Goal: Task Accomplishment & Management: Manage account settings

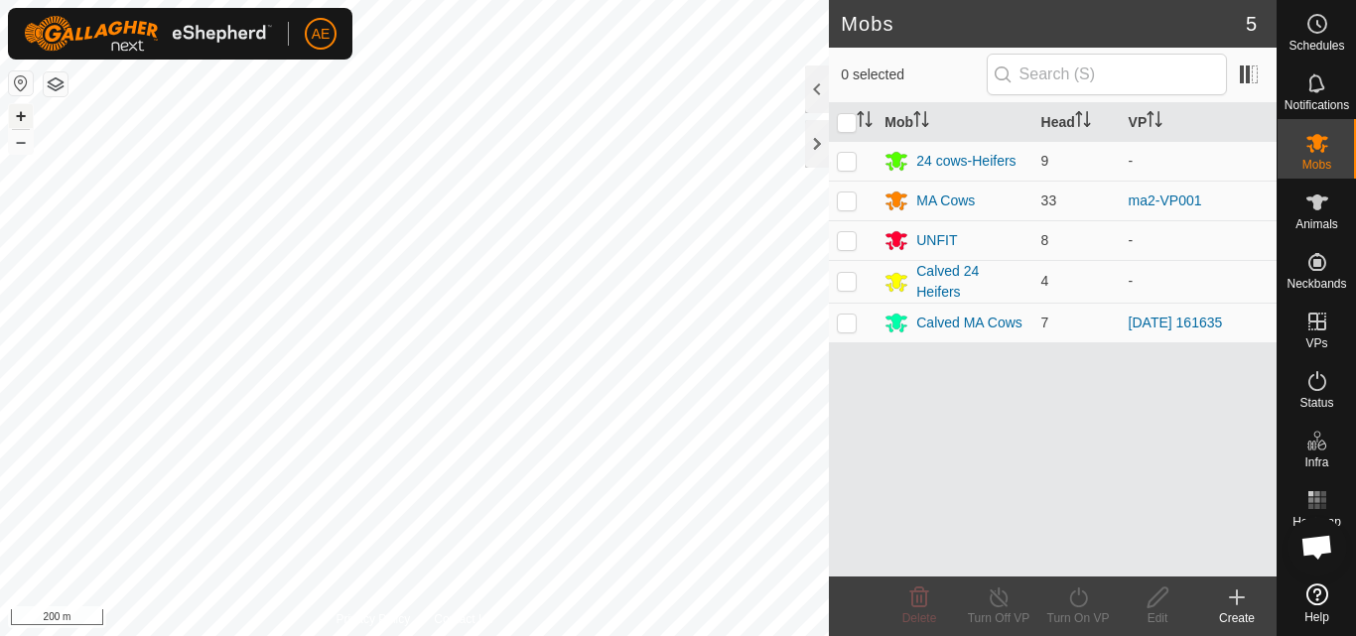
click at [21, 116] on button "+" at bounding box center [21, 116] width 24 height 24
click at [1235, 606] on icon at bounding box center [1237, 598] width 24 height 24
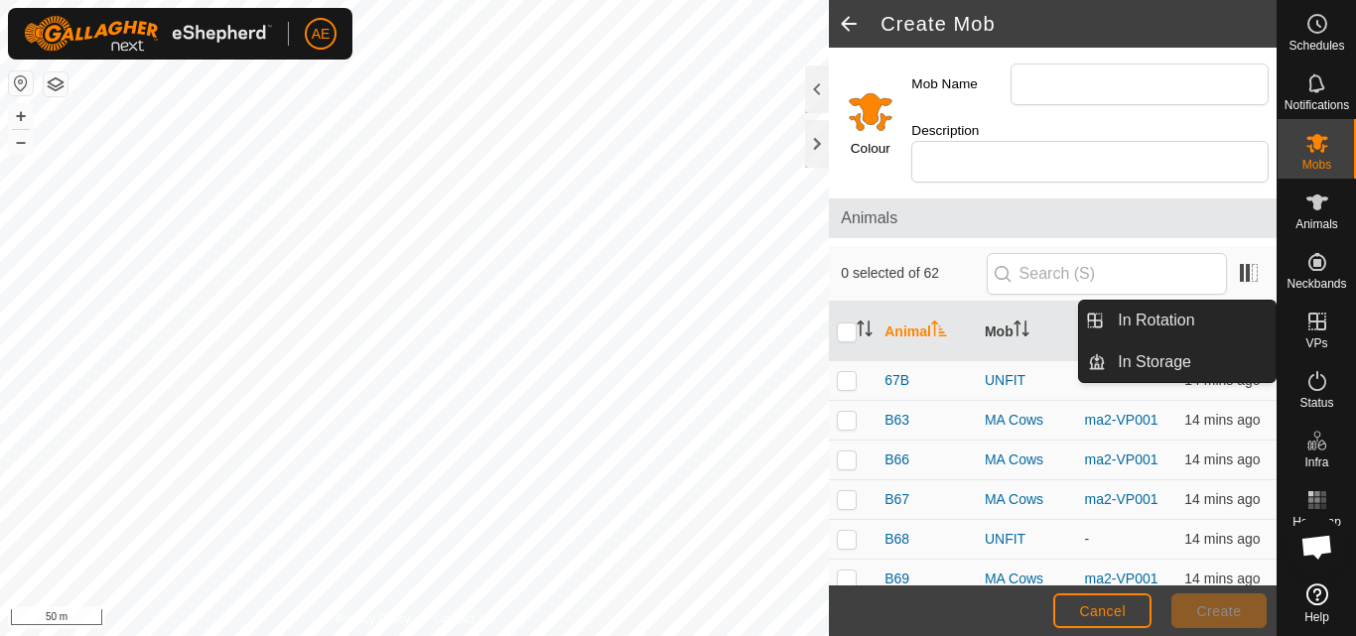
click at [1322, 324] on icon at bounding box center [1318, 322] width 24 height 24
click at [1233, 319] on link "In Rotation" at bounding box center [1191, 321] width 170 height 40
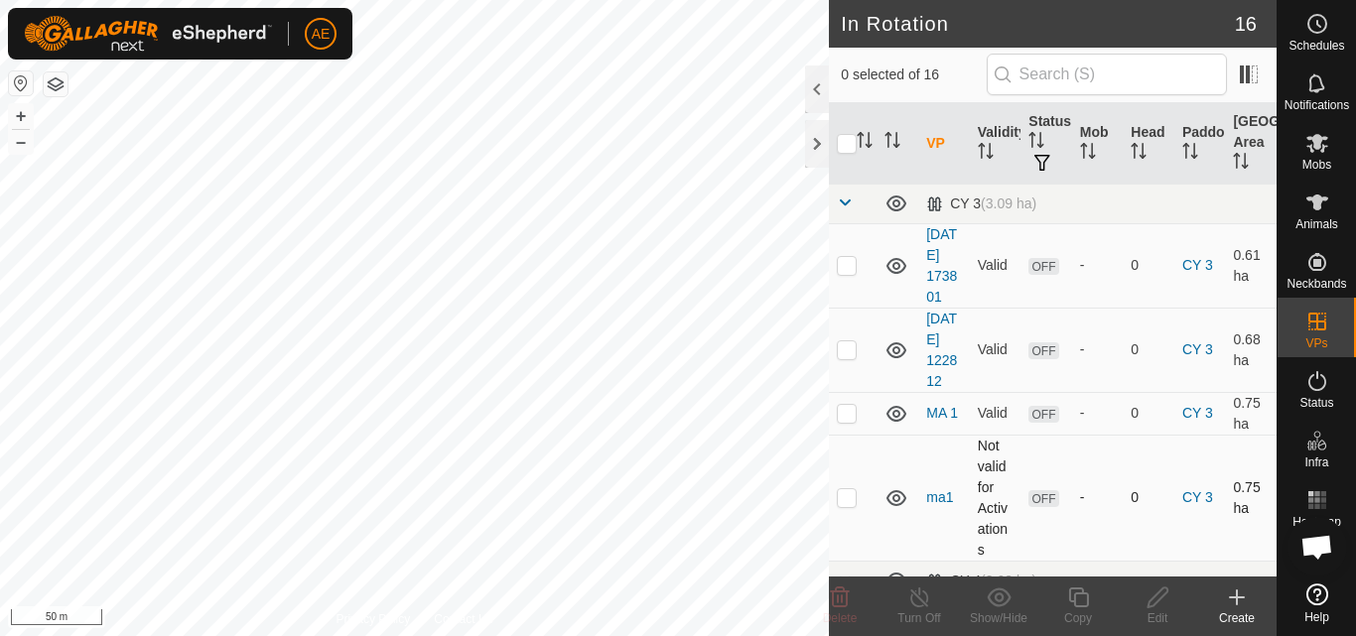
checkbox input "true"
click at [1084, 603] on icon at bounding box center [1078, 598] width 25 height 24
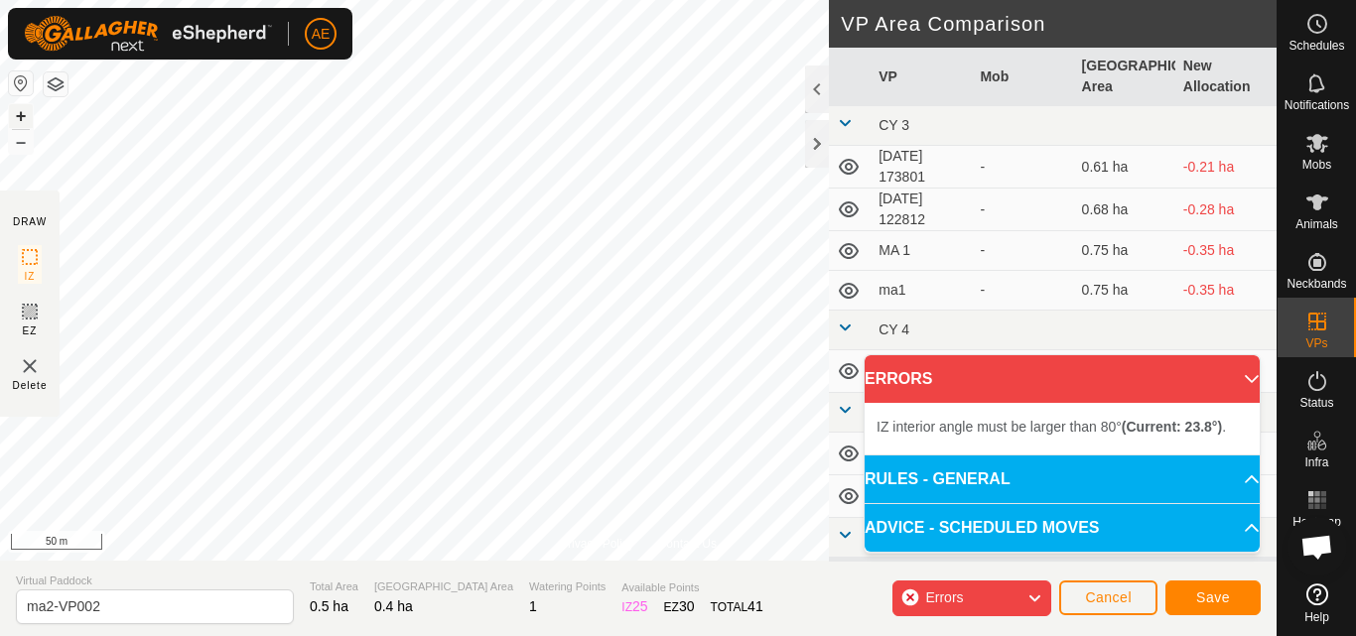
click at [24, 112] on button "+" at bounding box center [21, 116] width 24 height 24
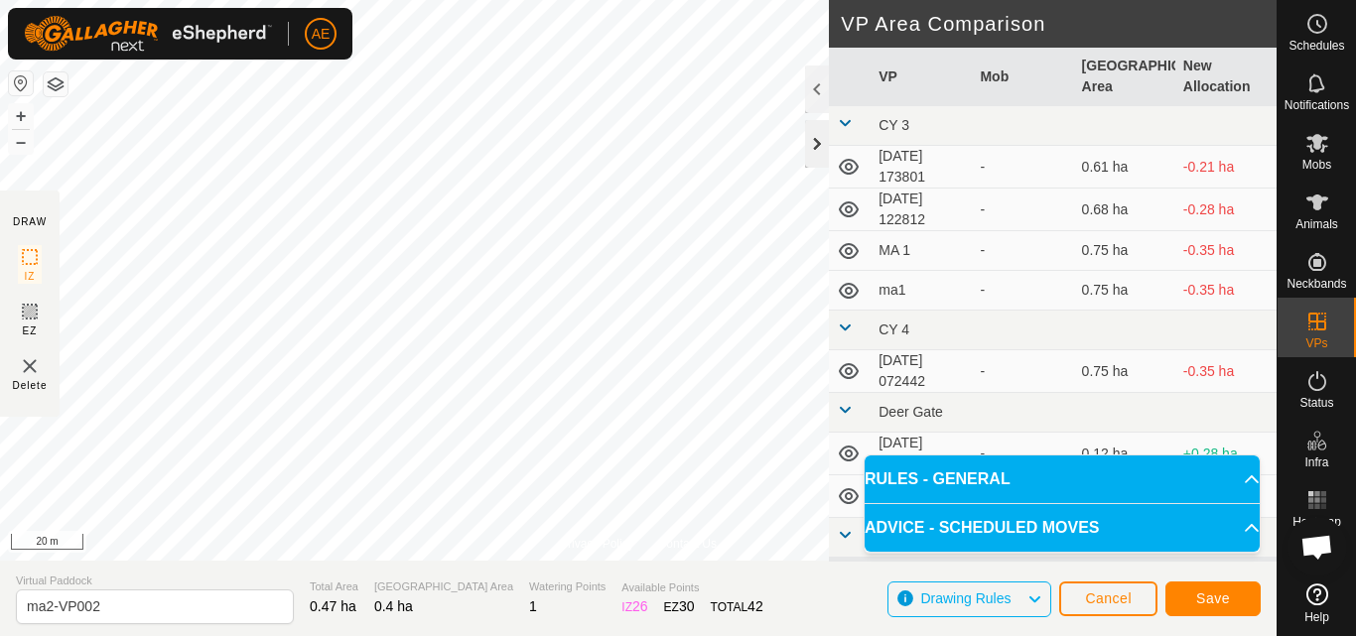
click at [822, 150] on div at bounding box center [817, 144] width 24 height 48
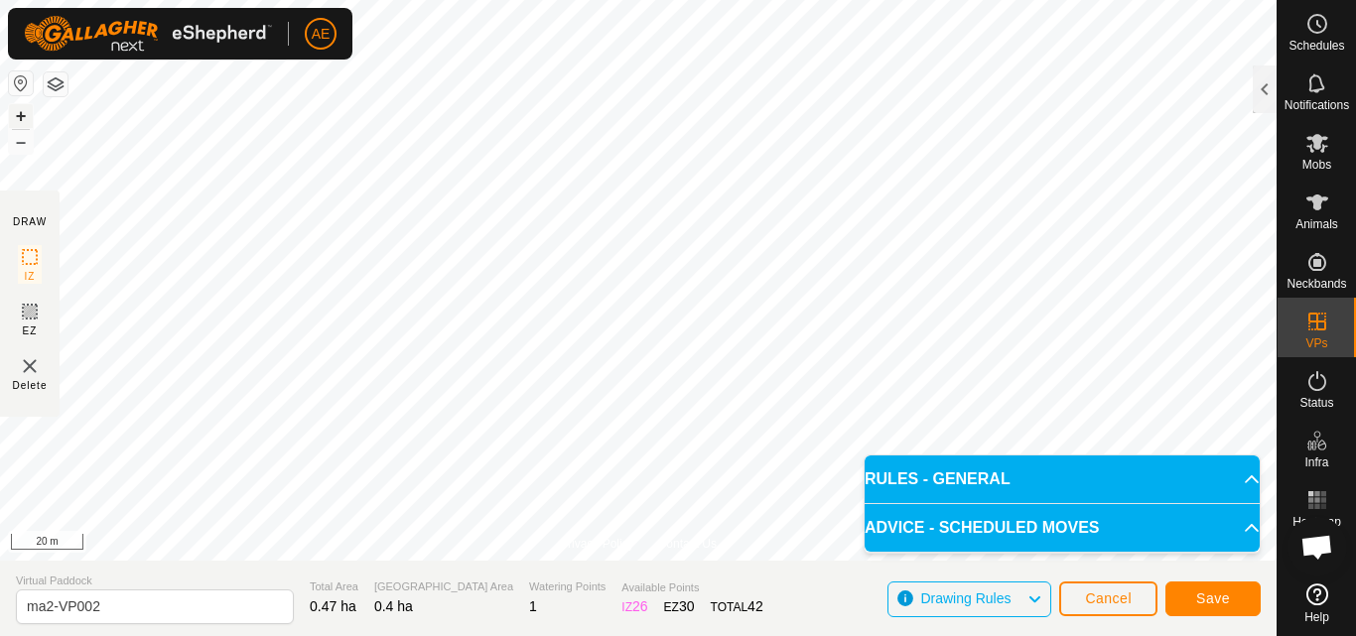
click at [20, 116] on button "+" at bounding box center [21, 116] width 24 height 24
click at [25, 150] on button "–" at bounding box center [21, 142] width 24 height 24
click at [25, 149] on button "–" at bounding box center [21, 142] width 24 height 24
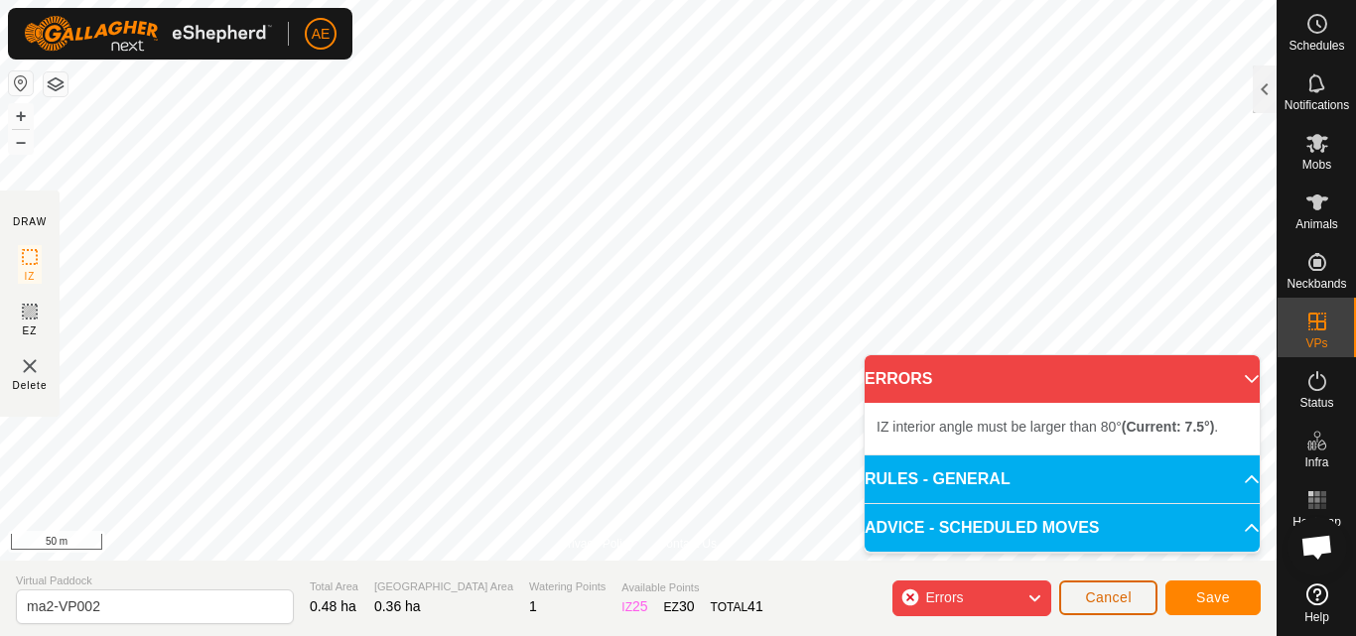
click at [1111, 602] on span "Cancel" at bounding box center [1108, 598] width 47 height 16
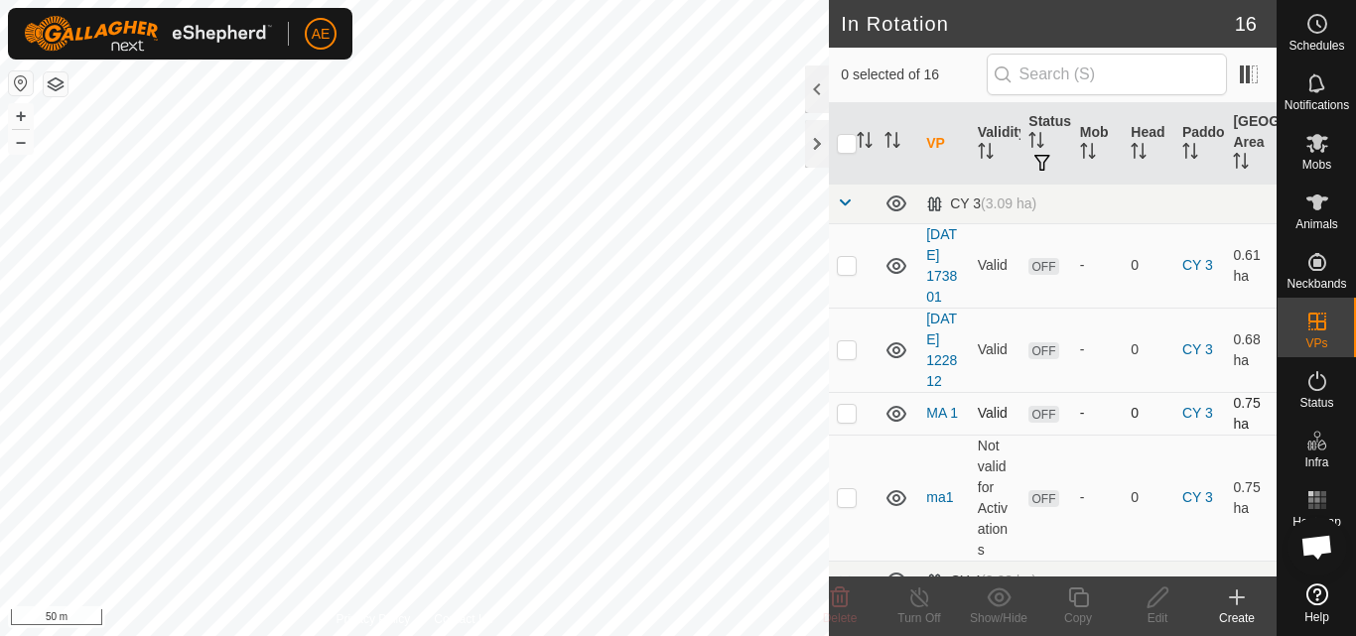
checkbox input "true"
click at [1238, 608] on icon at bounding box center [1237, 598] width 24 height 24
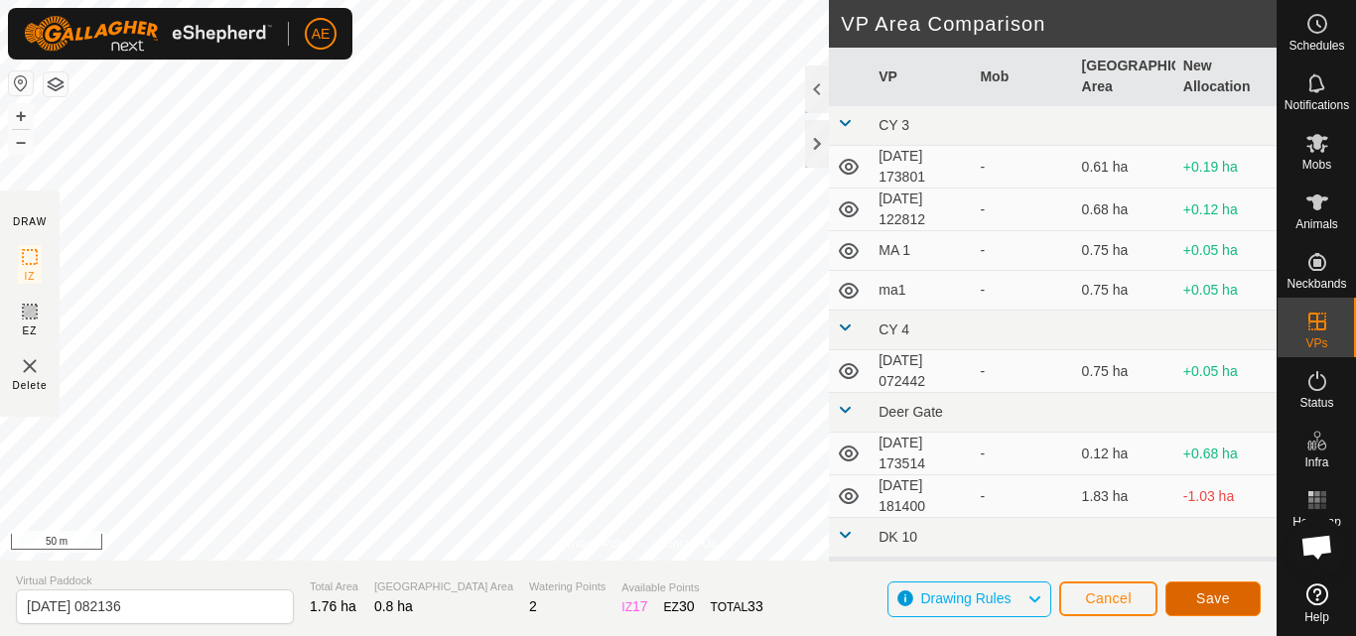
click at [1197, 598] on span "Save" at bounding box center [1213, 599] width 34 height 16
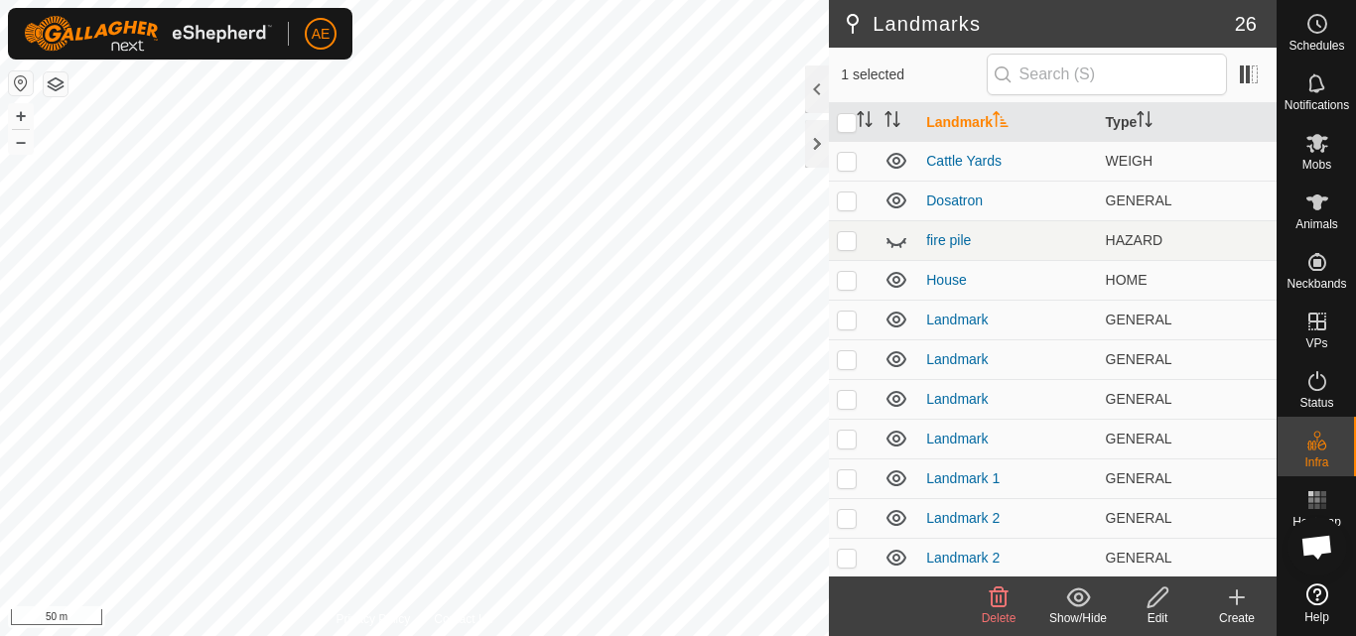
click at [998, 603] on icon at bounding box center [999, 598] width 19 height 20
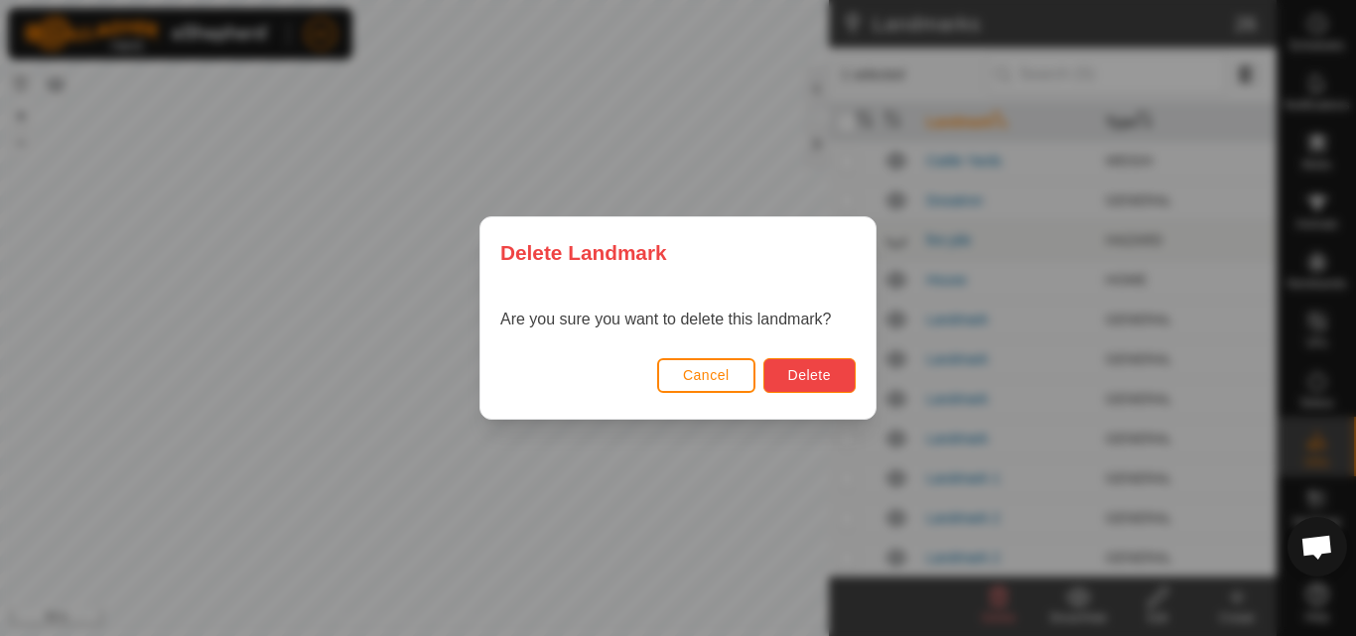
click at [815, 380] on span "Delete" at bounding box center [809, 375] width 43 height 16
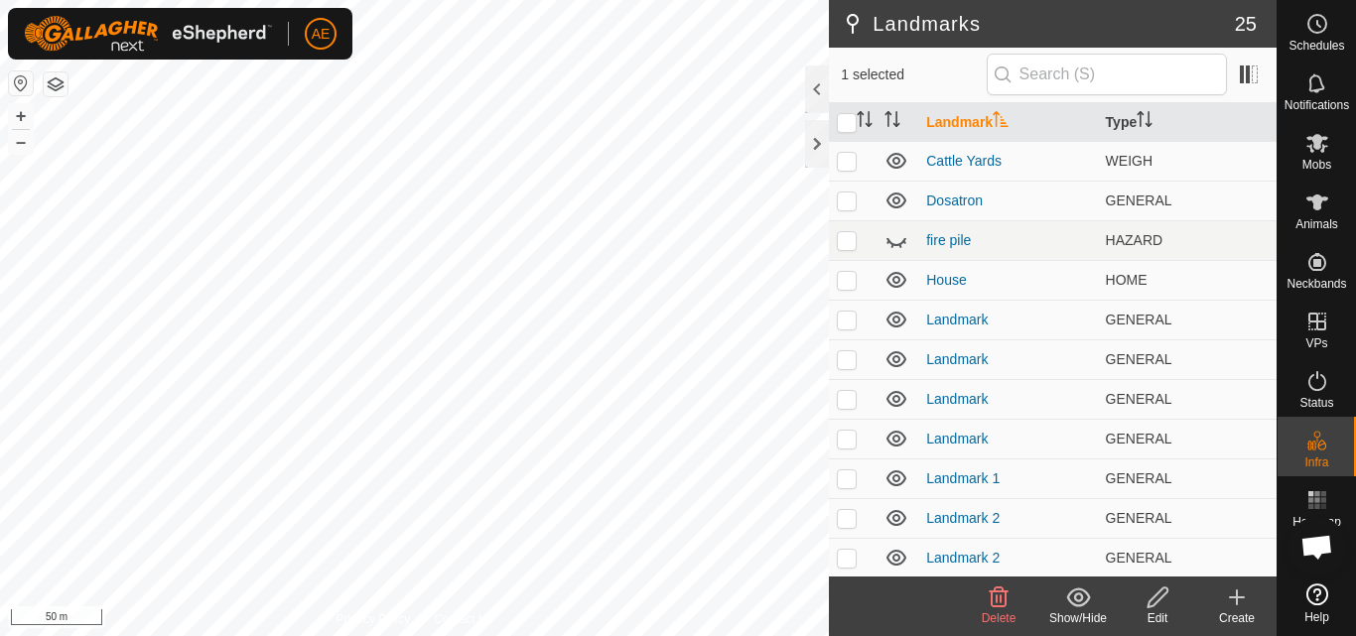
click at [1005, 613] on span "Delete" at bounding box center [999, 619] width 35 height 14
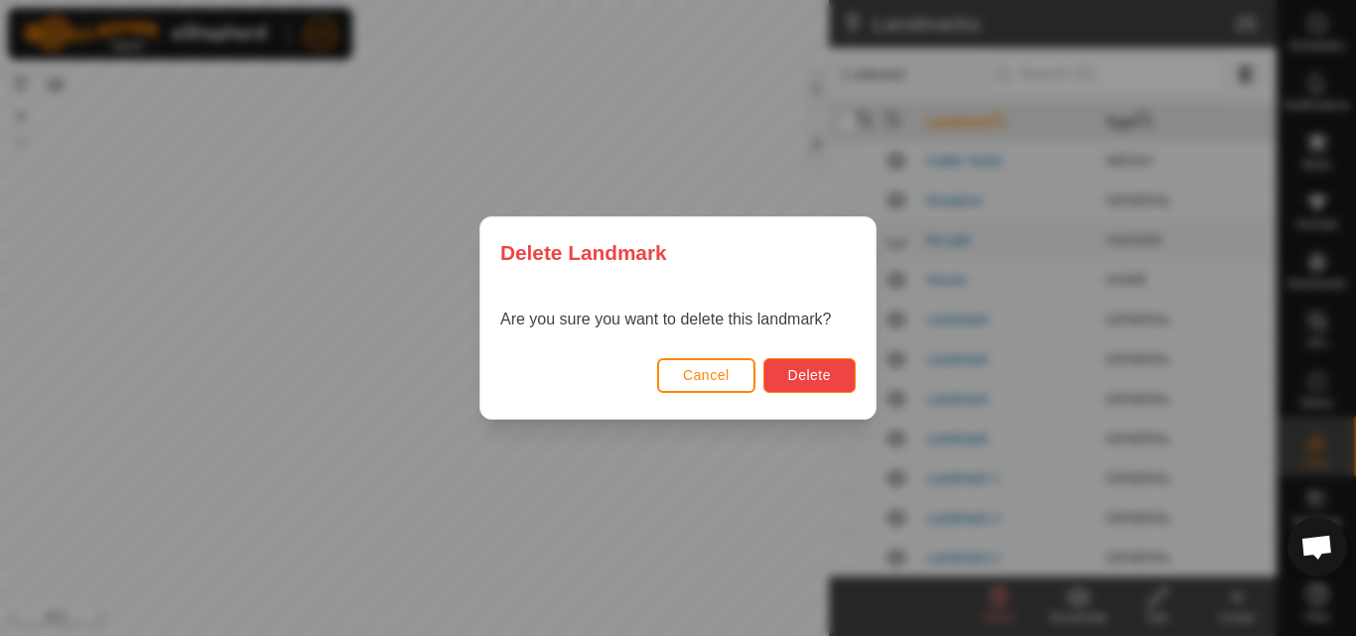
click at [822, 372] on span "Delete" at bounding box center [809, 375] width 43 height 16
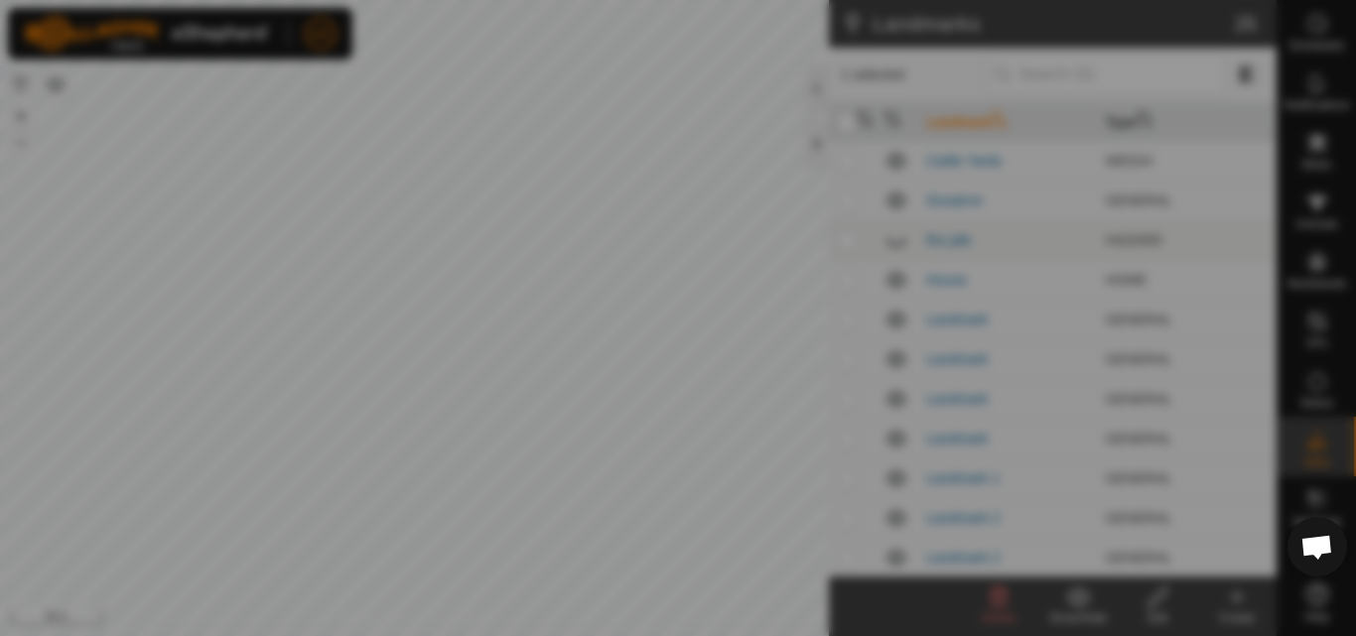
checkbox input "false"
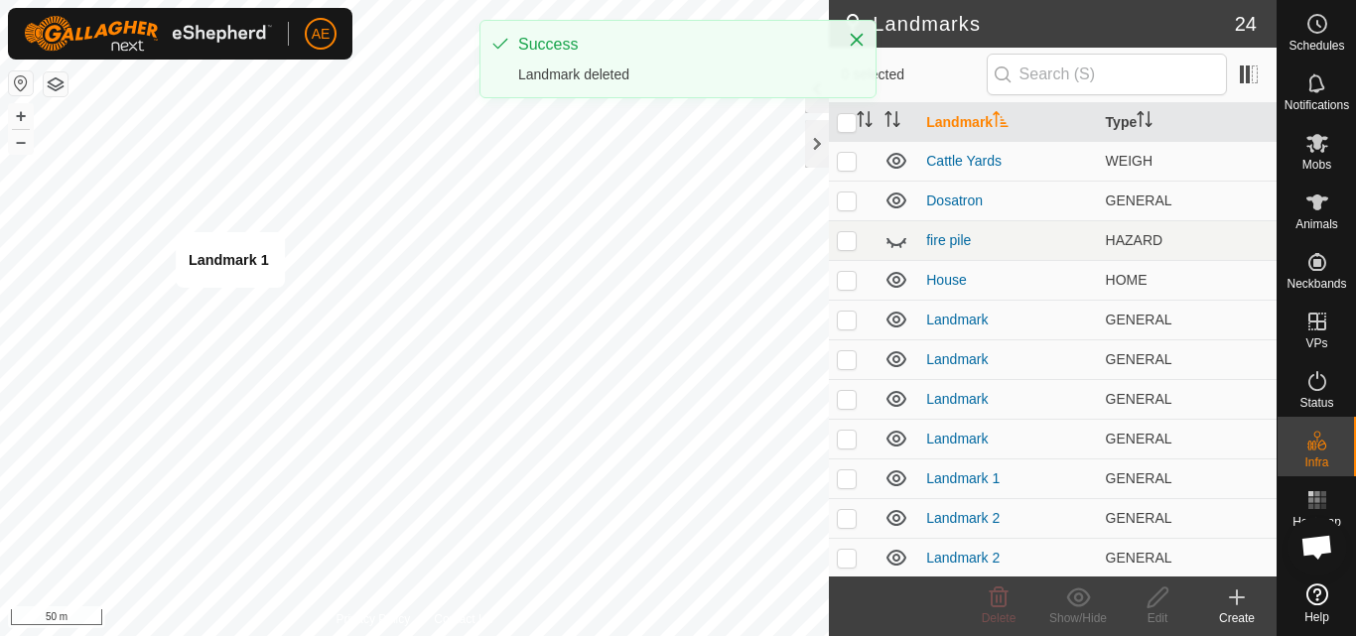
checkbox input "true"
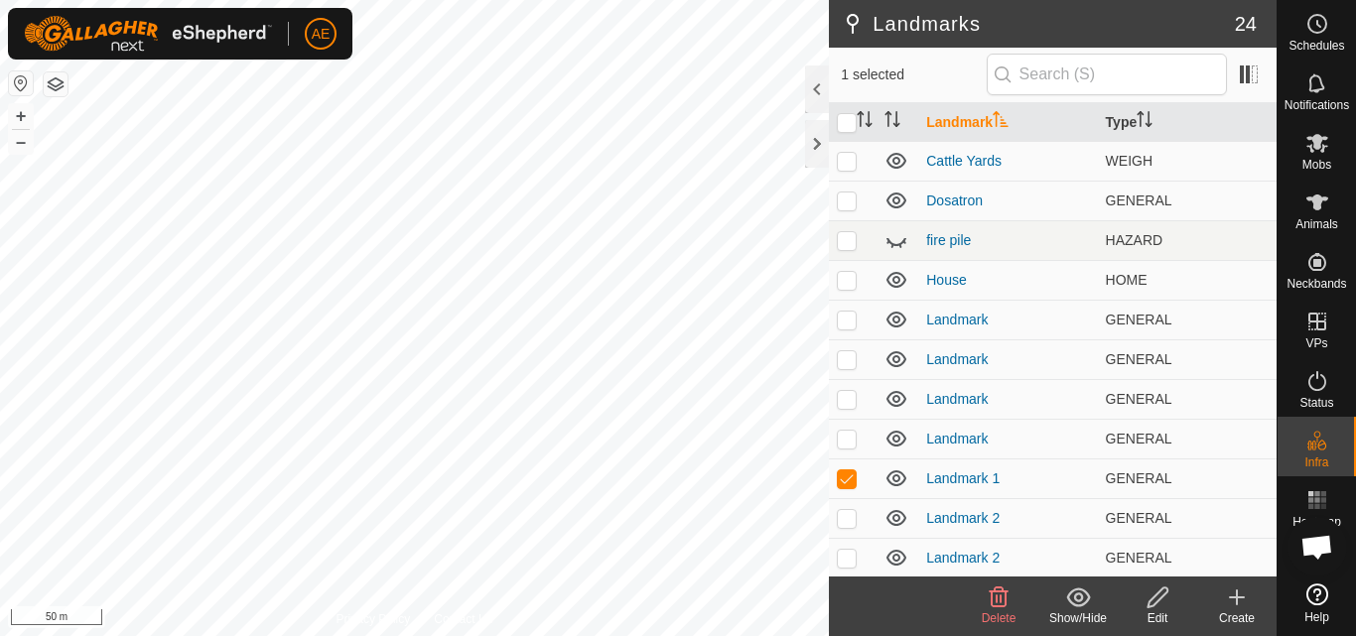
click at [999, 608] on icon at bounding box center [999, 598] width 19 height 20
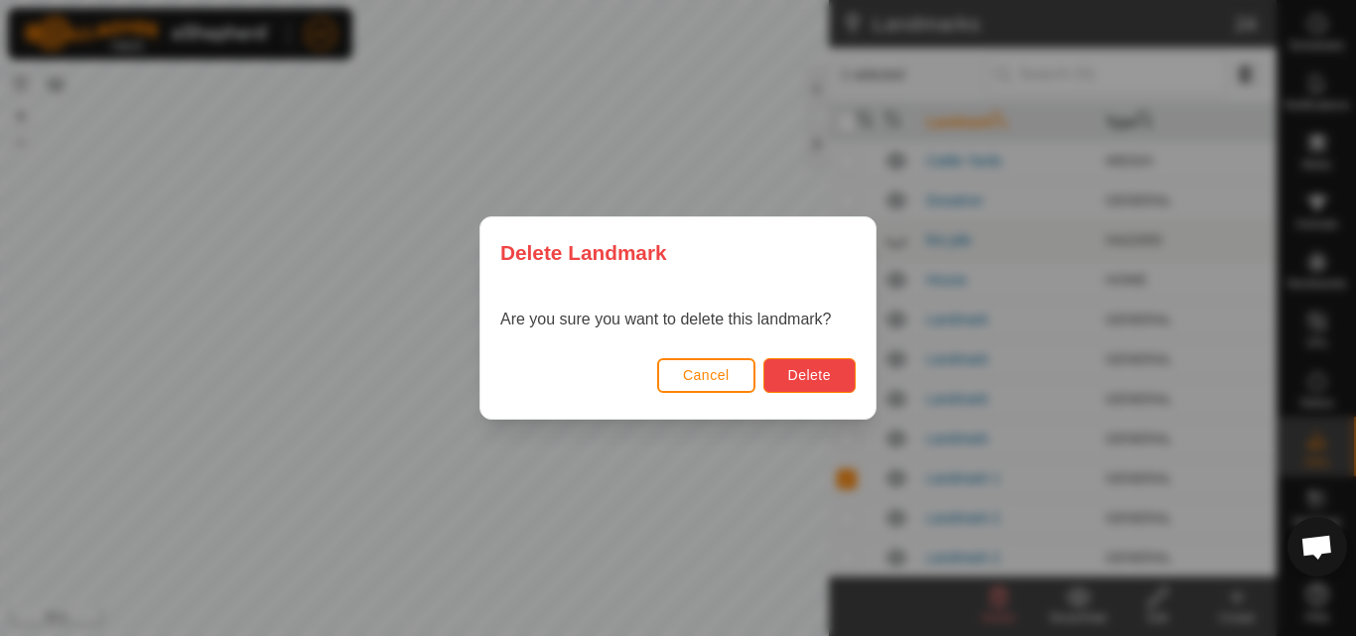
click at [830, 380] on span "Delete" at bounding box center [809, 375] width 43 height 16
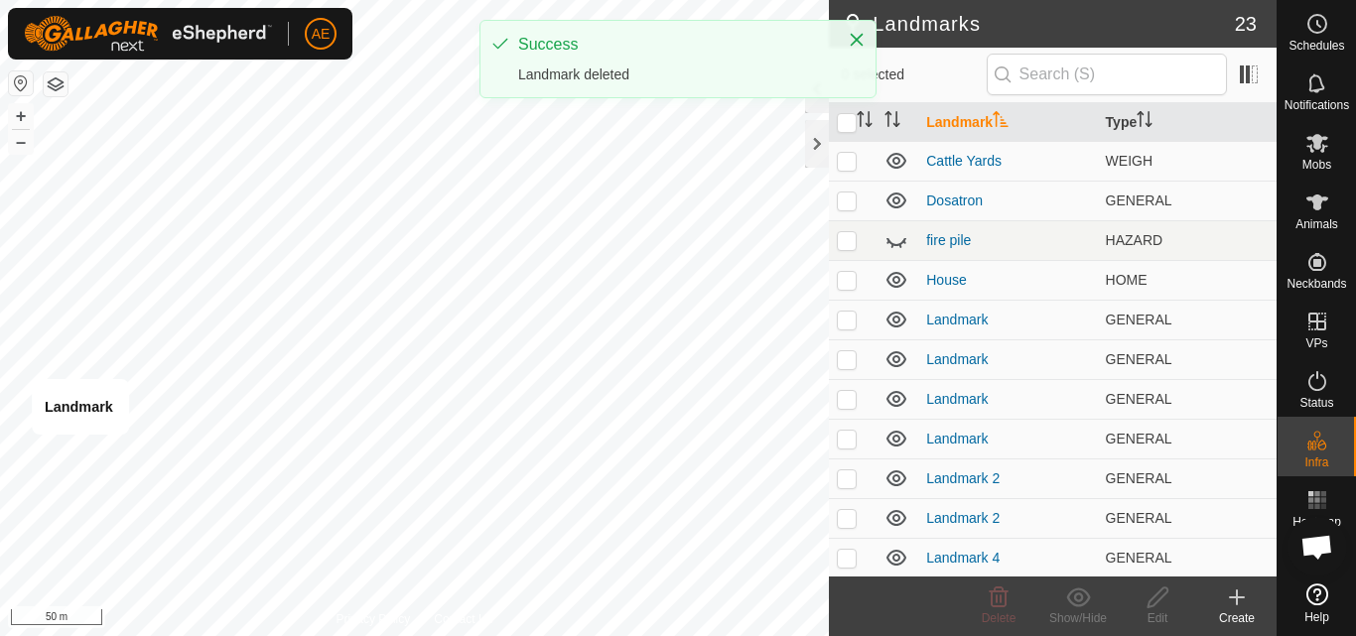
checkbox input "true"
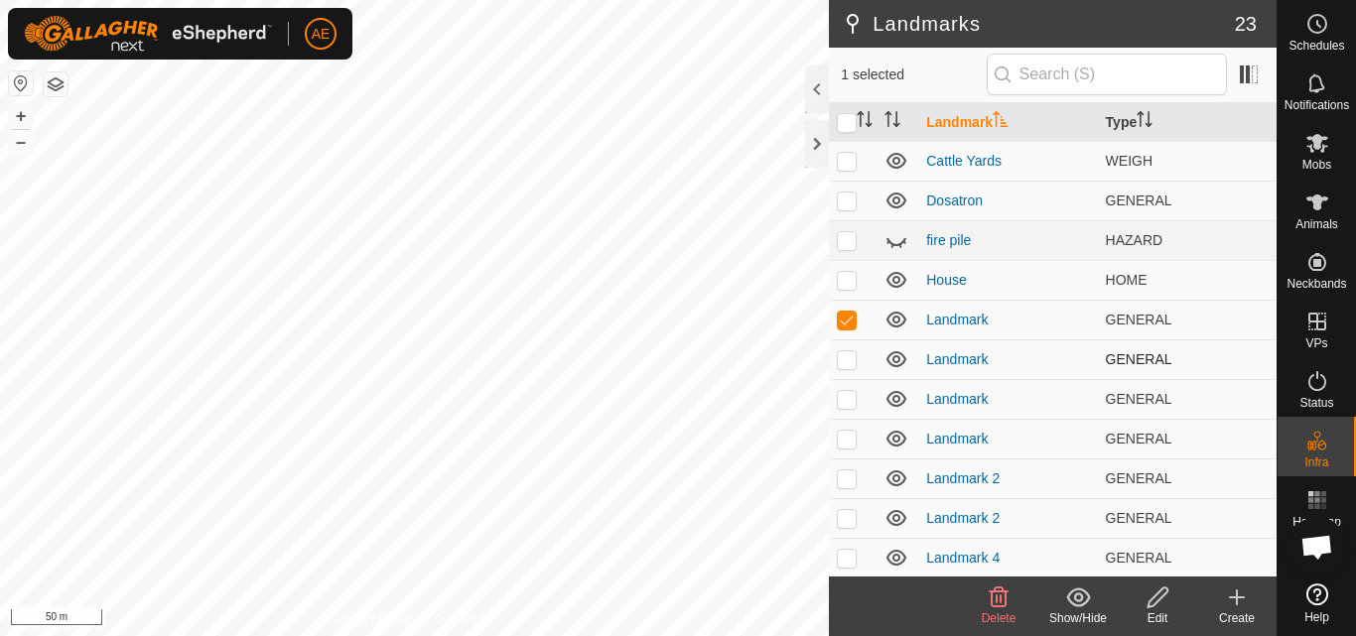
click at [844, 360] on p-checkbox at bounding box center [847, 359] width 20 height 16
checkbox input "true"
click at [1000, 610] on div "Delete" at bounding box center [998, 619] width 79 height 18
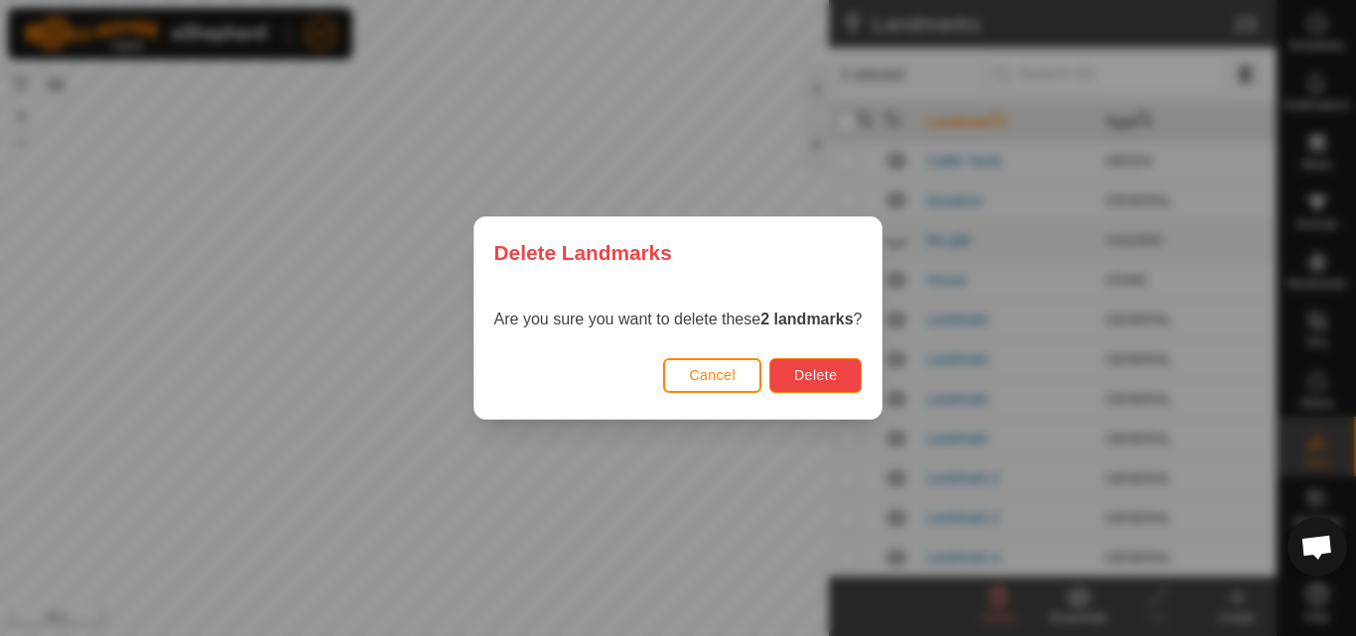
click at [822, 376] on span "Delete" at bounding box center [815, 375] width 43 height 16
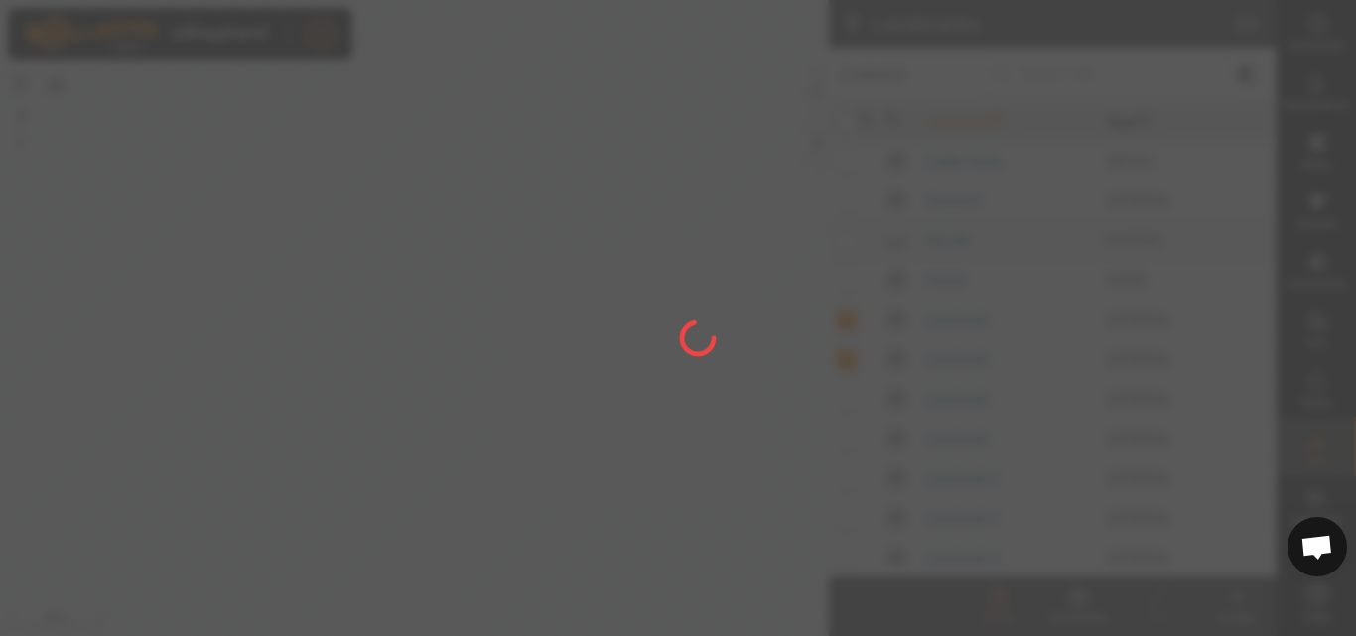
checkbox input "false"
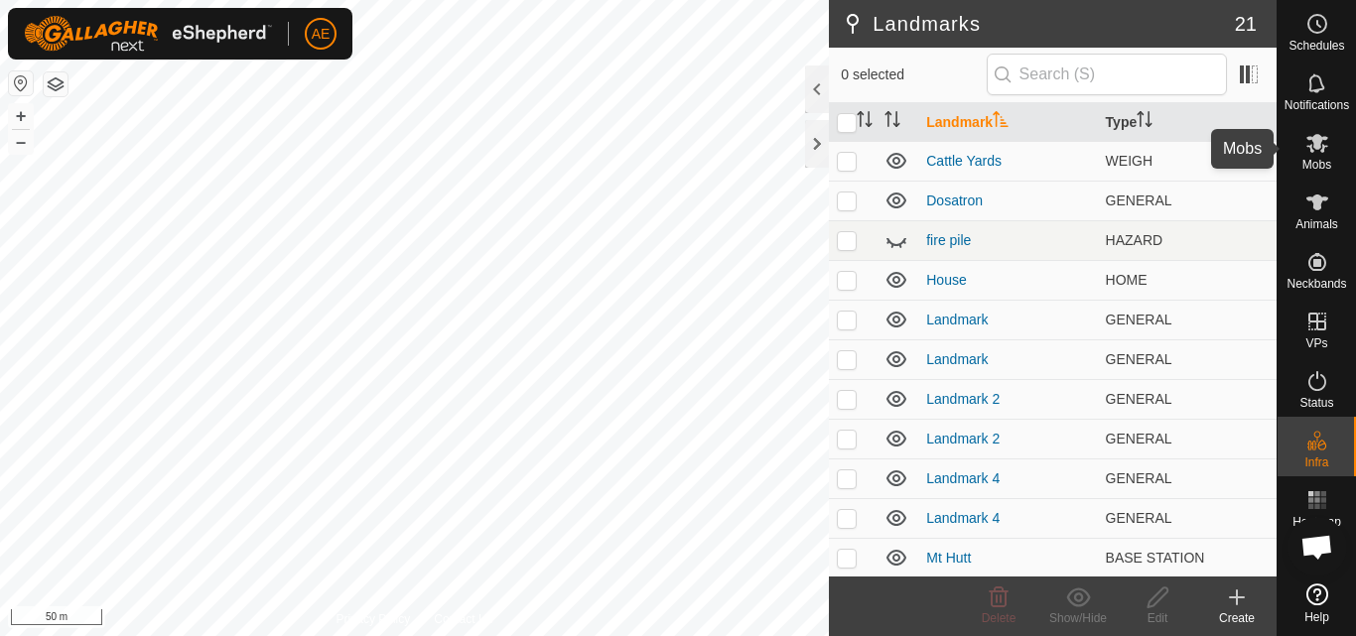
click at [1316, 155] on es-mob-svg-icon at bounding box center [1318, 143] width 36 height 32
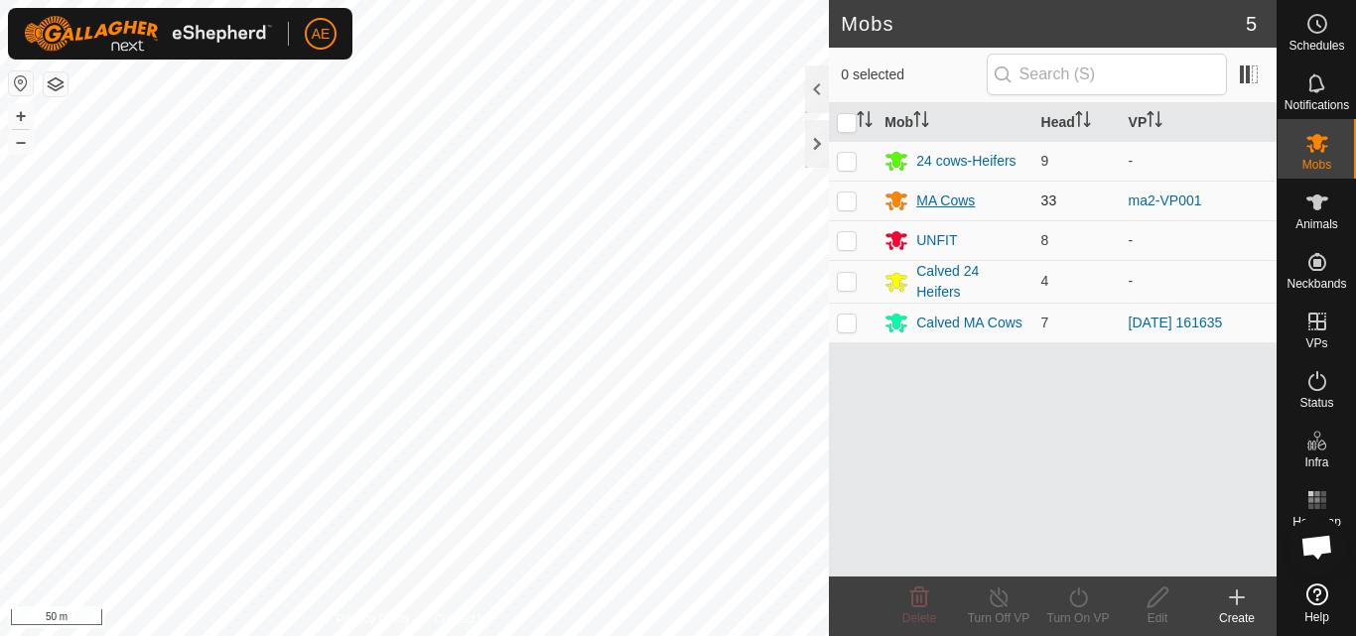
click at [940, 199] on div "MA Cows" at bounding box center [945, 201] width 59 height 21
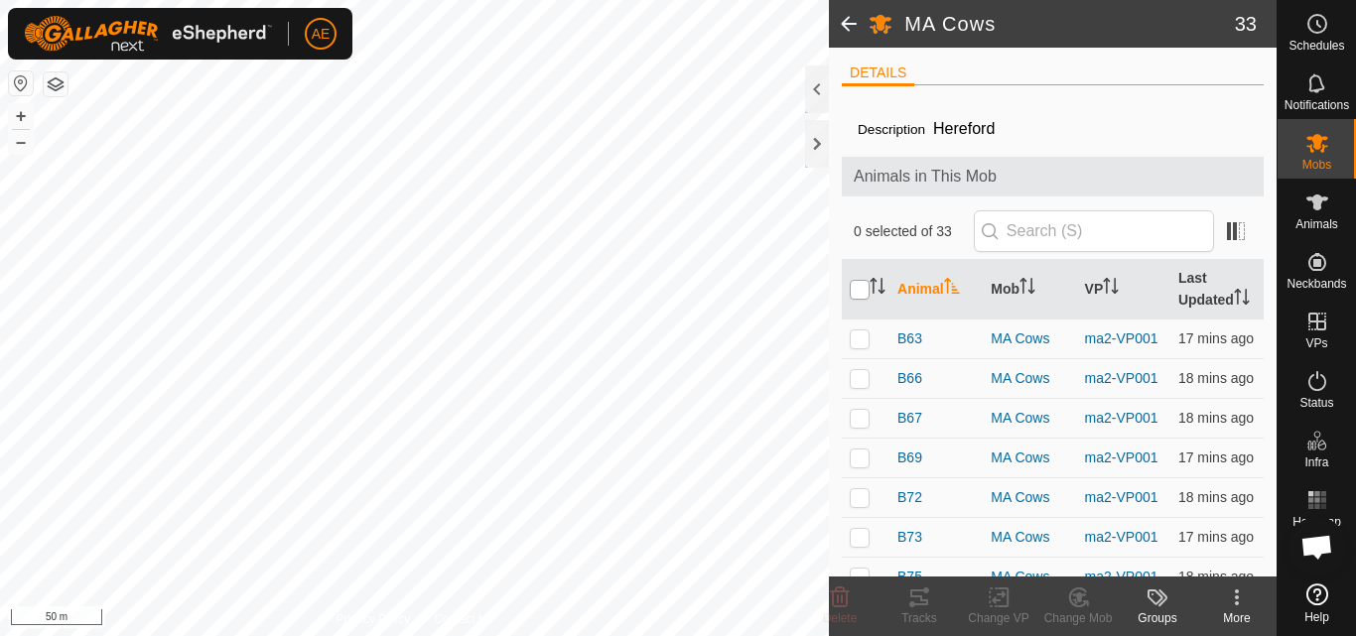
click at [860, 300] on input "checkbox" at bounding box center [860, 290] width 20 height 20
checkbox input "true"
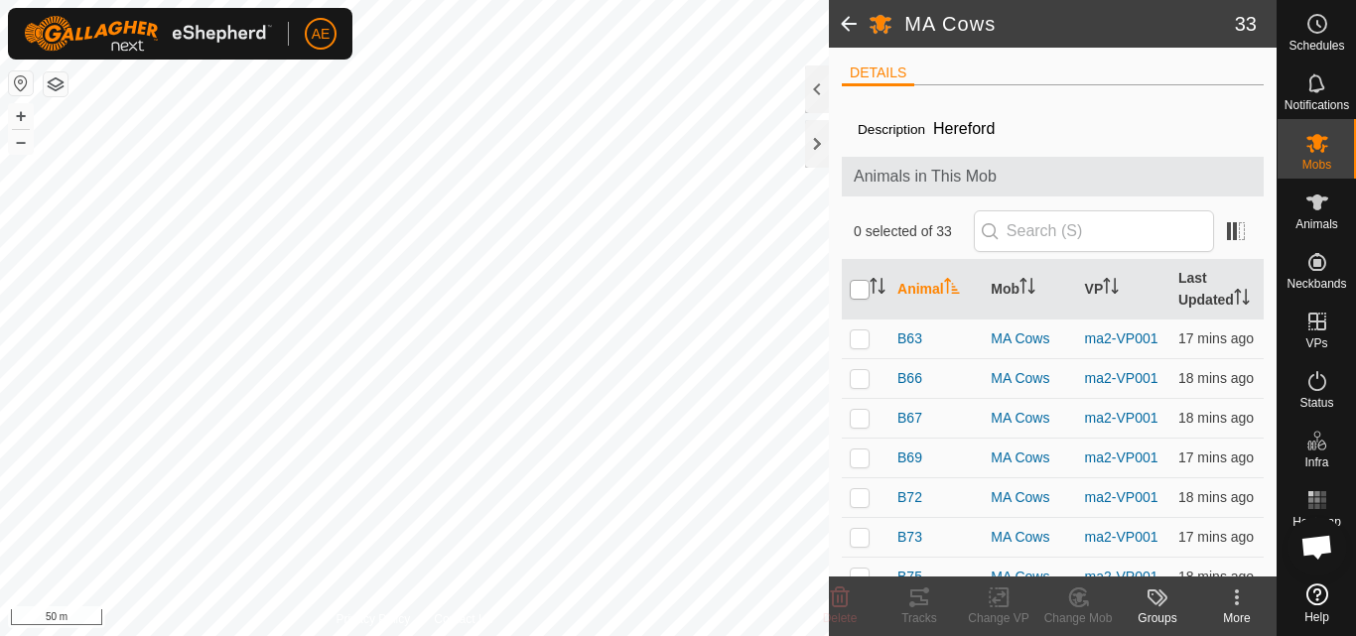
checkbox input "true"
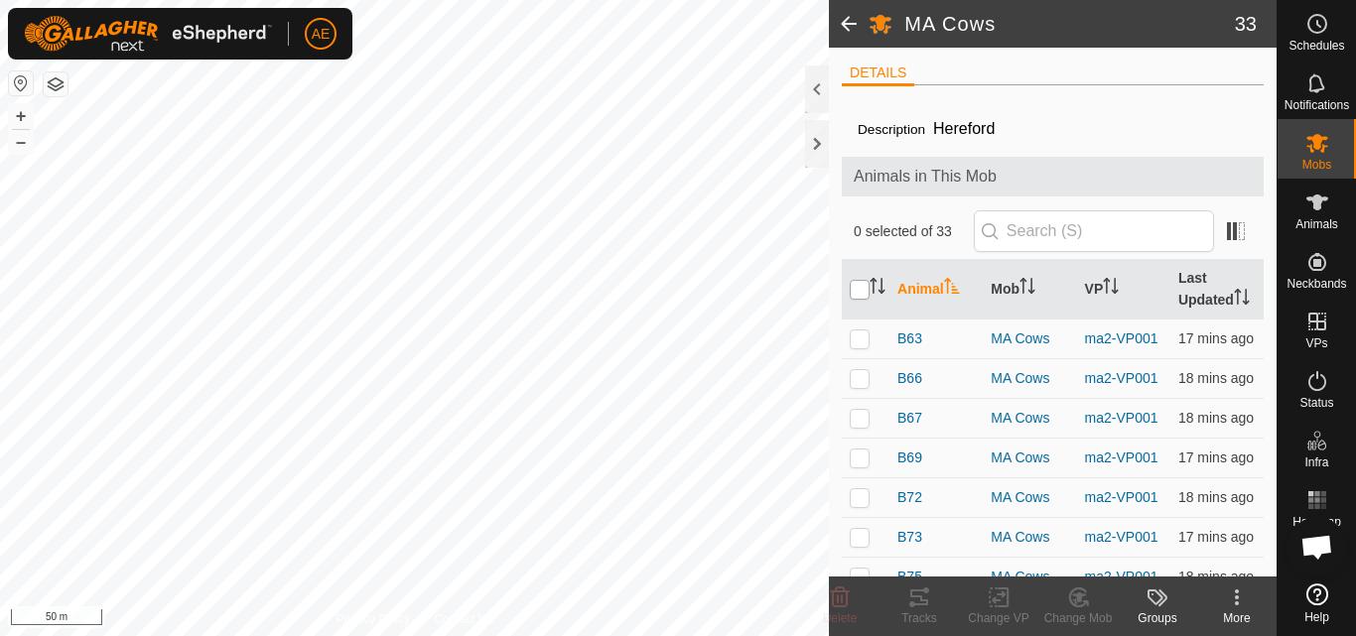
checkbox input "true"
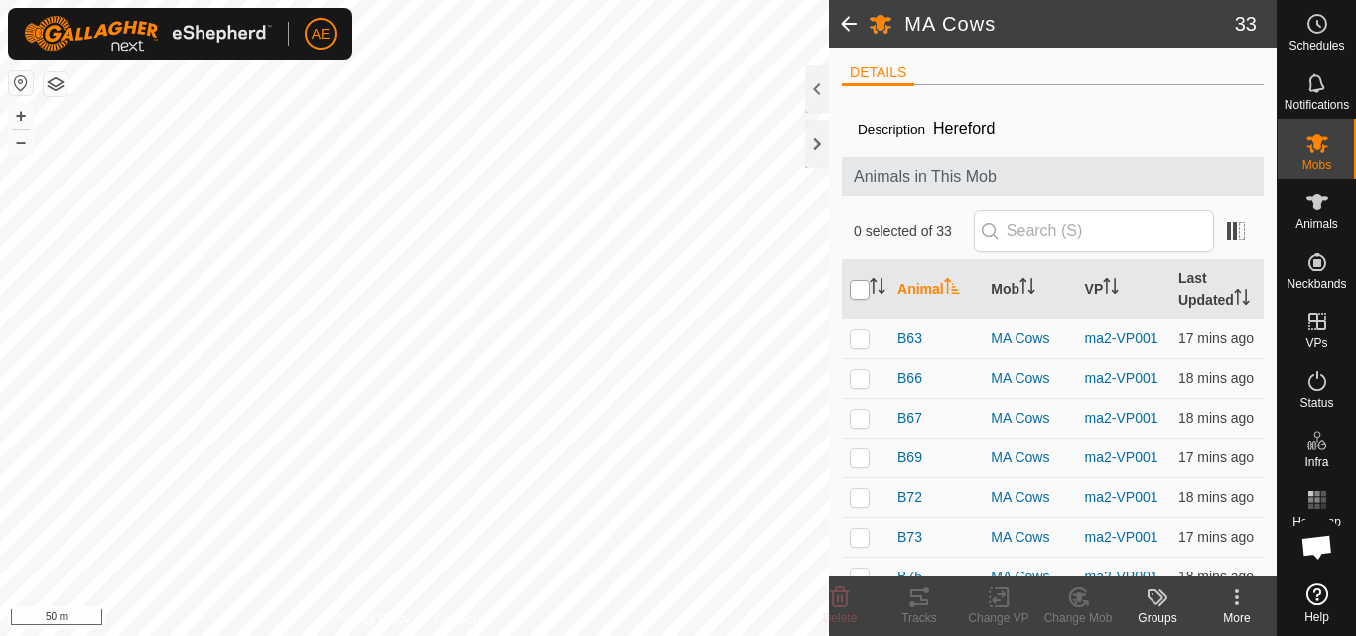
checkbox input "true"
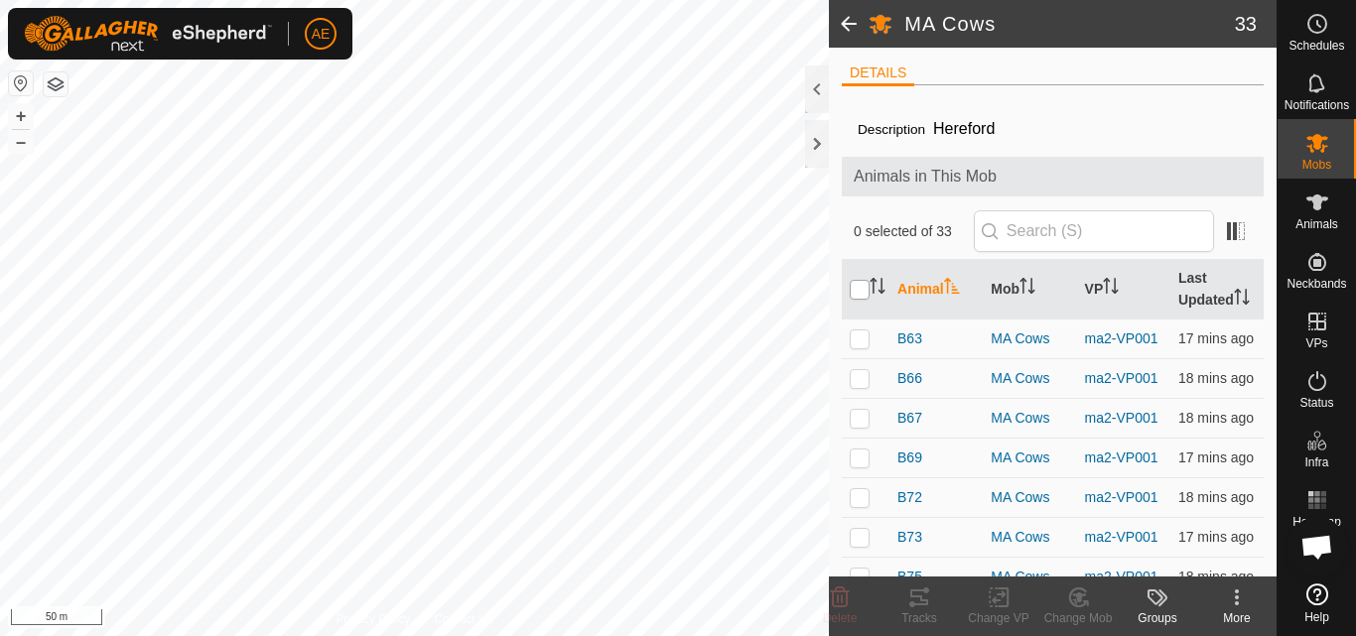
checkbox input "true"
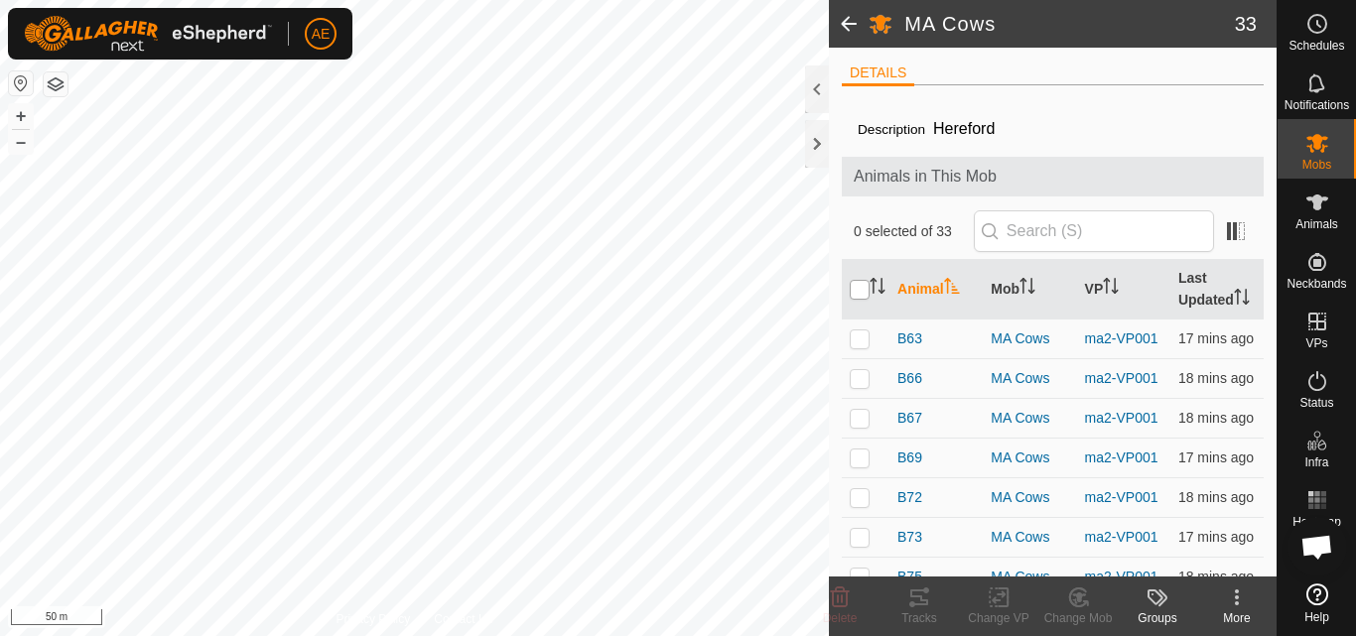
checkbox input "true"
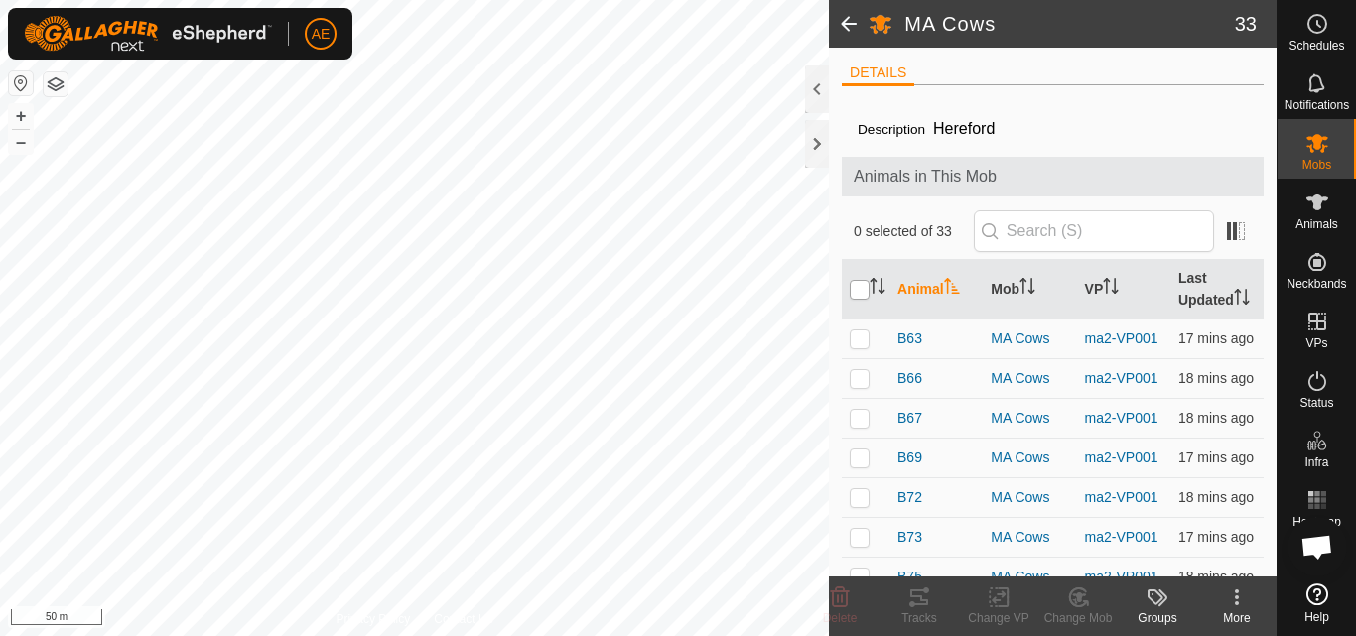
checkbox input "true"
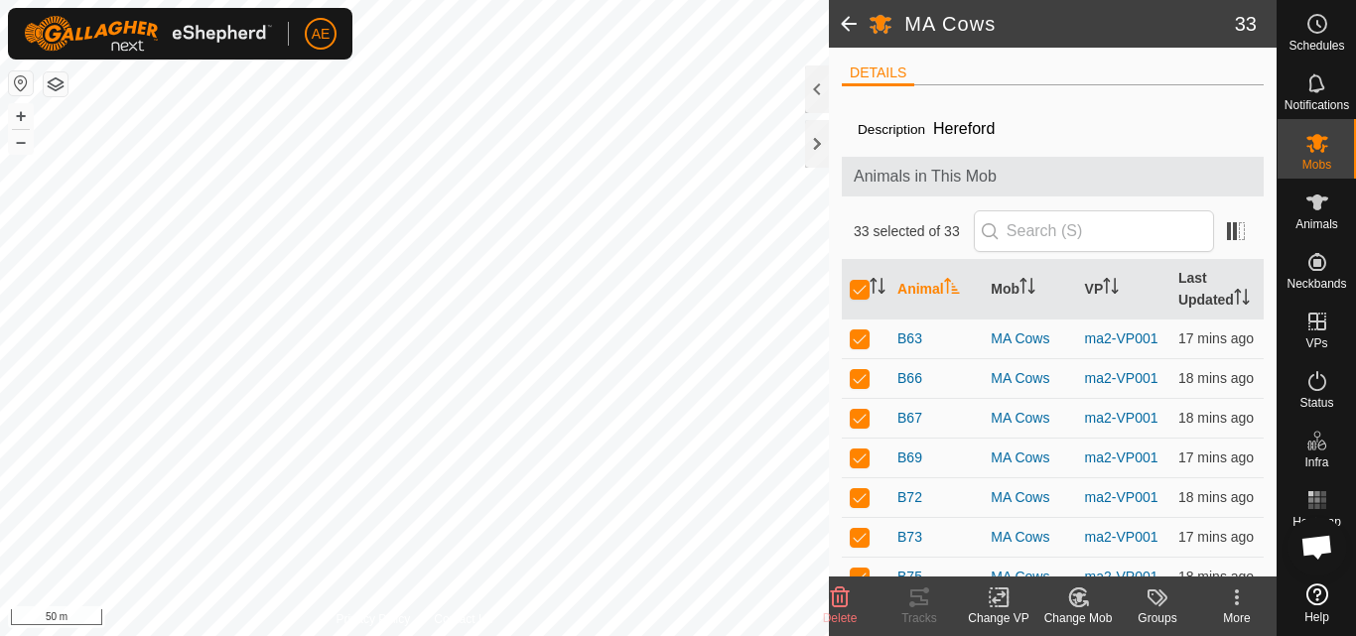
click at [1001, 592] on icon at bounding box center [999, 598] width 25 height 24
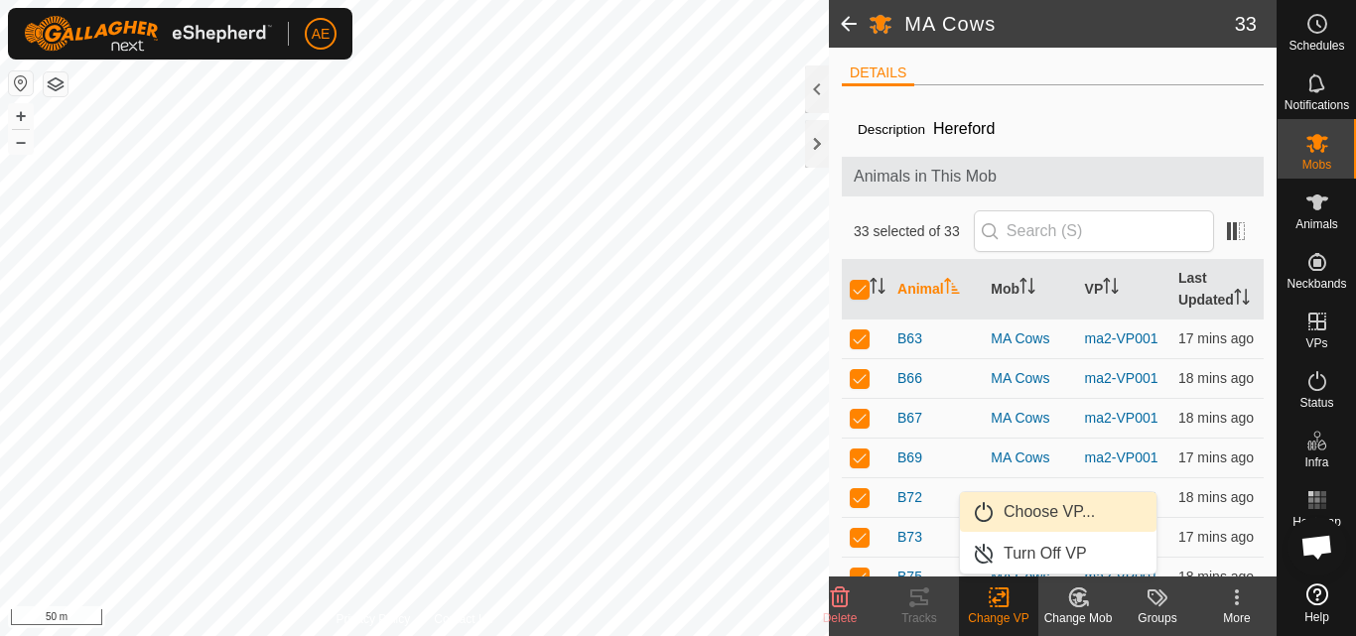
click at [1042, 518] on link "Choose VP..." at bounding box center [1058, 512] width 197 height 40
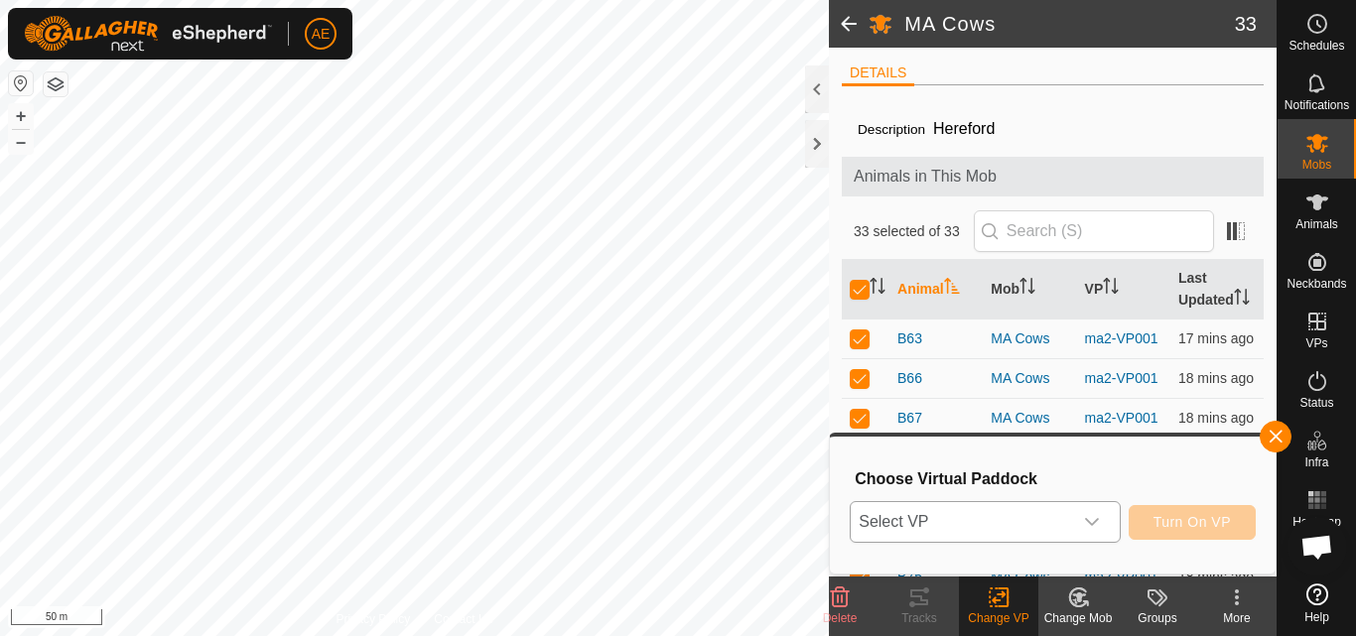
click at [1088, 522] on icon "dropdown trigger" at bounding box center [1092, 522] width 14 height 8
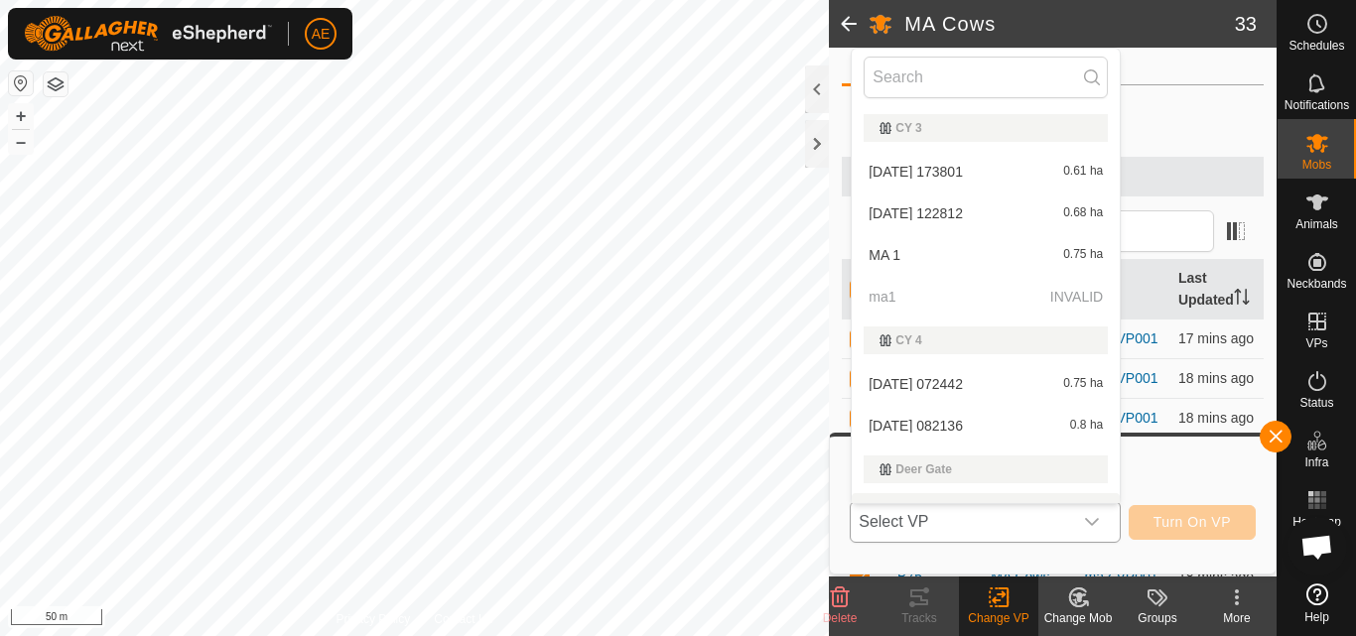
scroll to position [30, 0]
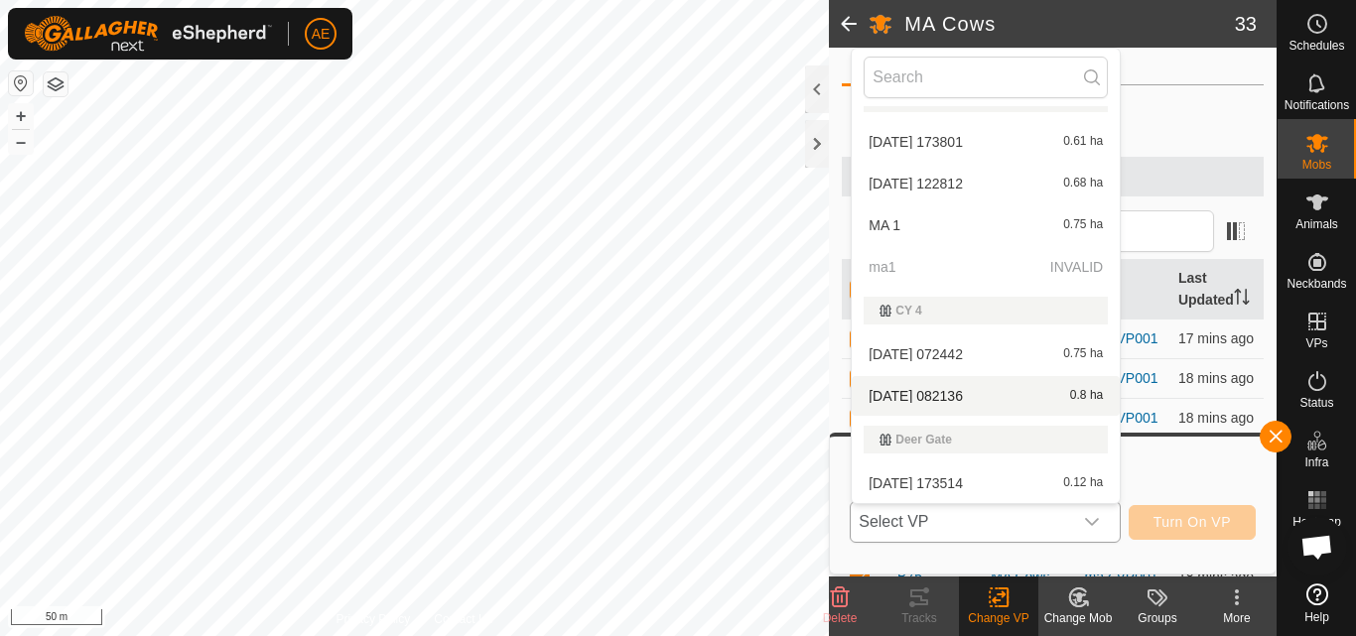
click at [1030, 395] on li "[DATE] 082136 0.8 ha" at bounding box center [986, 396] width 268 height 40
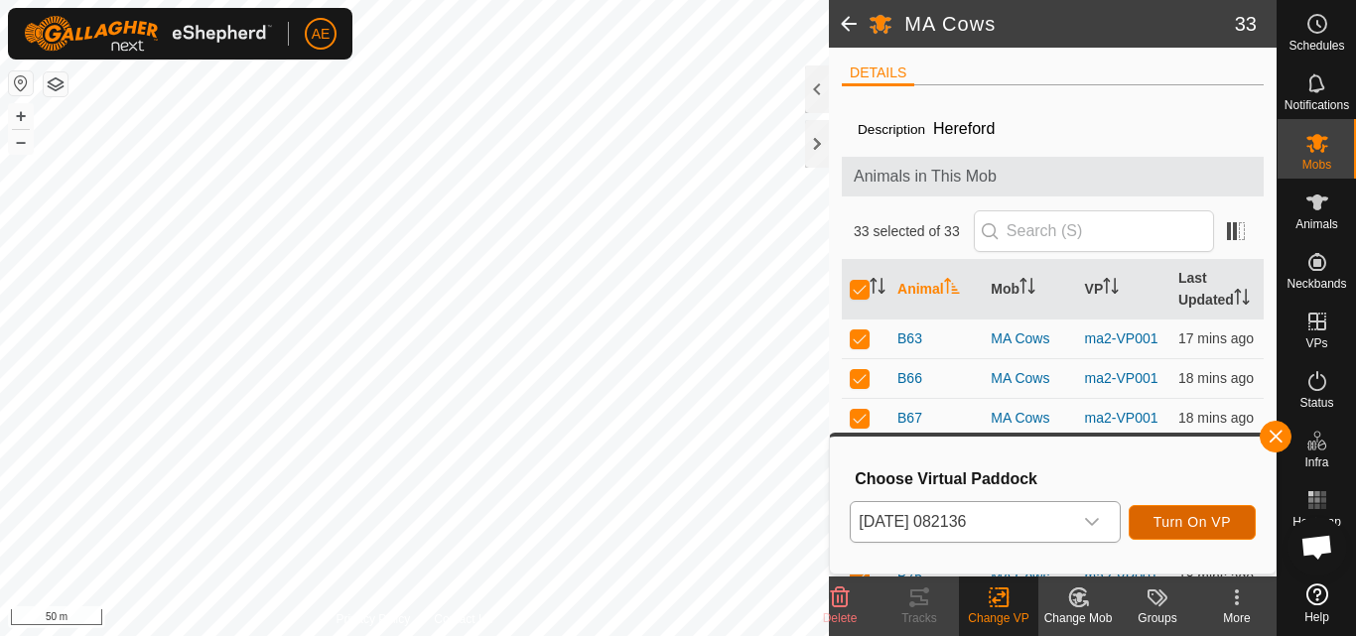
click at [1197, 524] on span "Turn On VP" at bounding box center [1192, 522] width 77 height 16
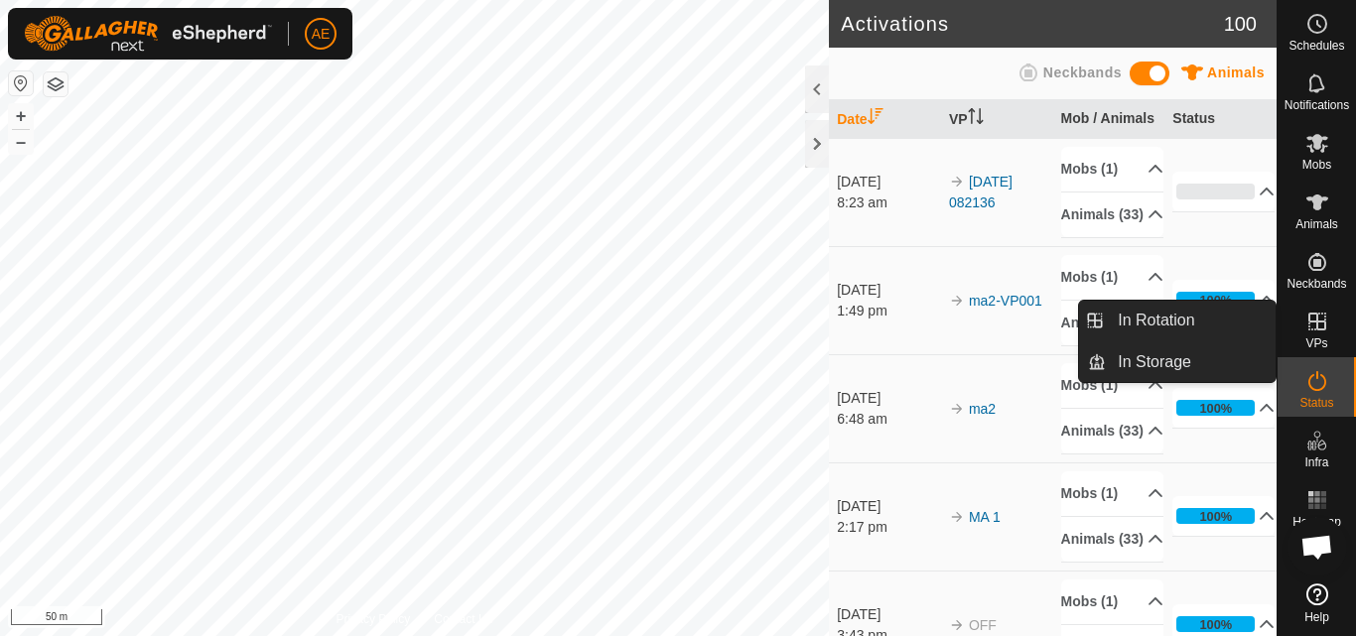
click at [1319, 336] on es-virtualpaddocks-svg-icon at bounding box center [1318, 322] width 36 height 32
click at [1218, 321] on link "In Rotation" at bounding box center [1191, 321] width 170 height 40
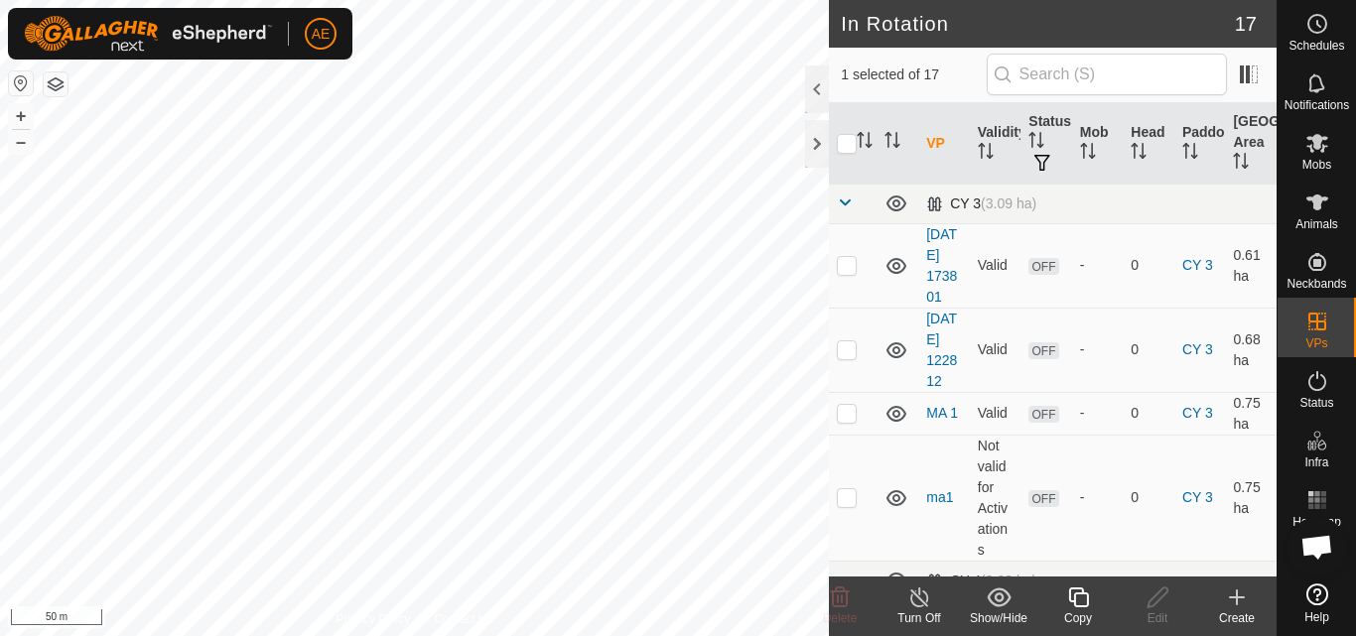
checkbox input "true"
checkbox input "false"
click at [842, 610] on div "Delete" at bounding box center [839, 619] width 79 height 18
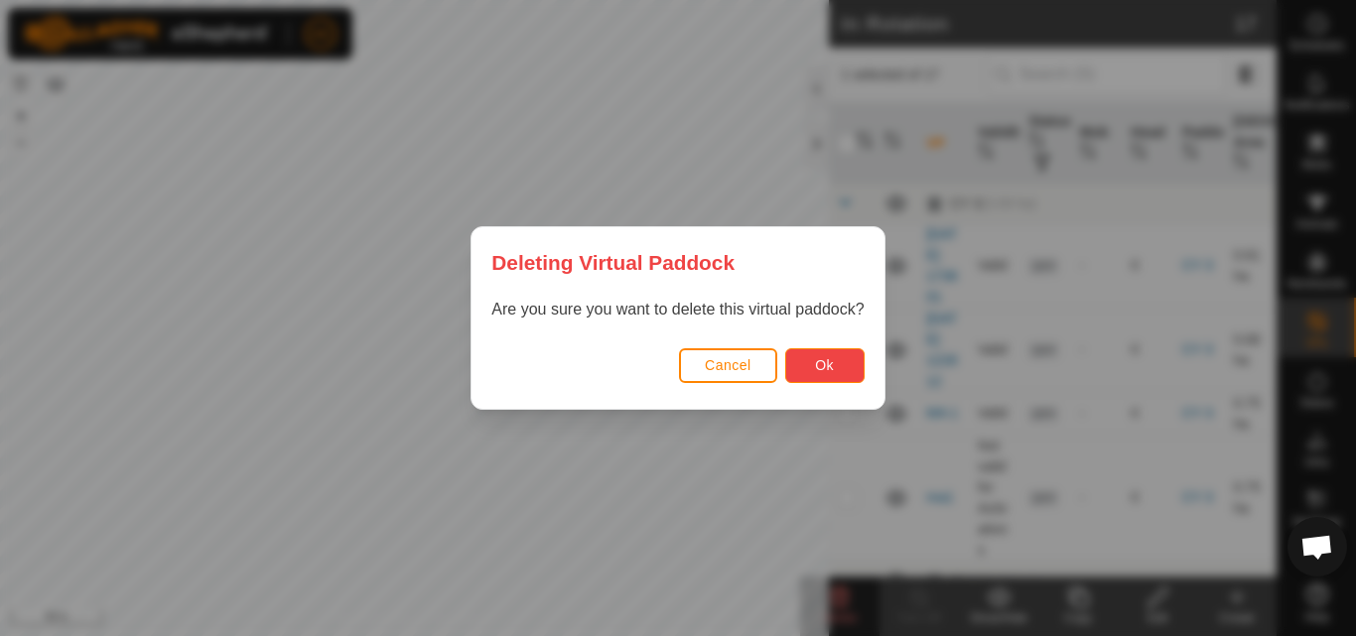
click at [822, 371] on span "Ok" at bounding box center [824, 365] width 19 height 16
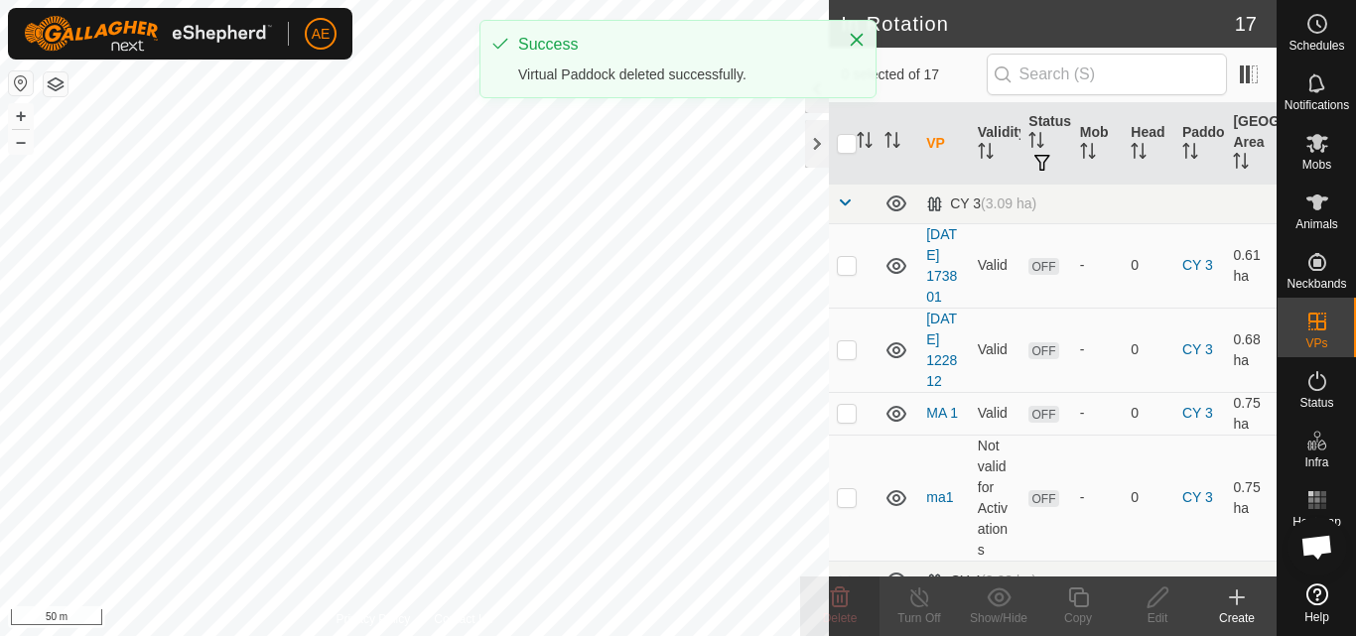
checkbox input "false"
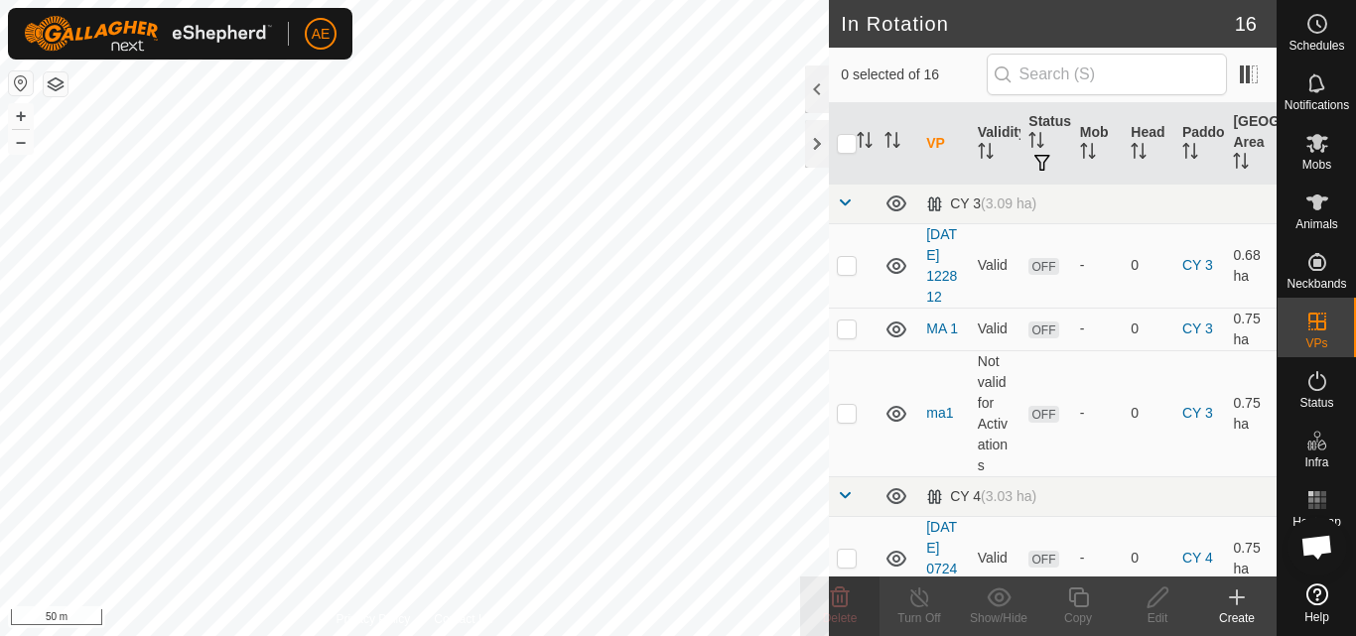
checkbox input "true"
click at [861, 598] on delete-svg-icon at bounding box center [839, 598] width 79 height 24
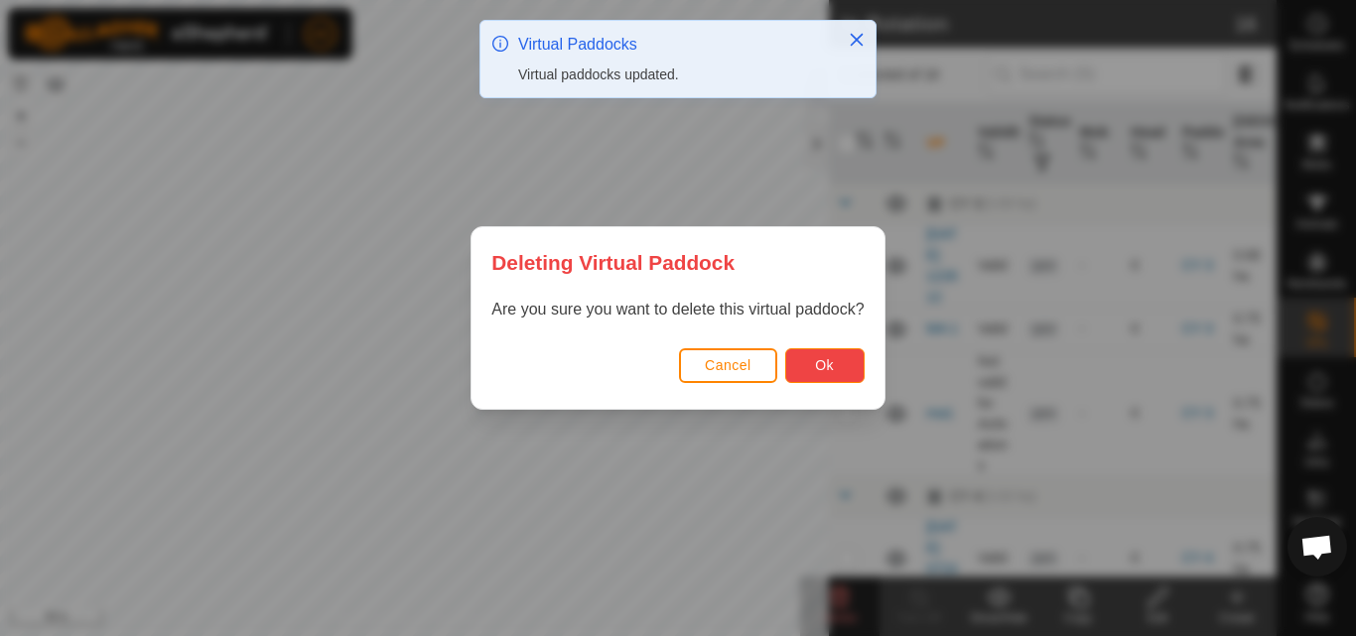
click at [837, 370] on button "Ok" at bounding box center [824, 365] width 79 height 35
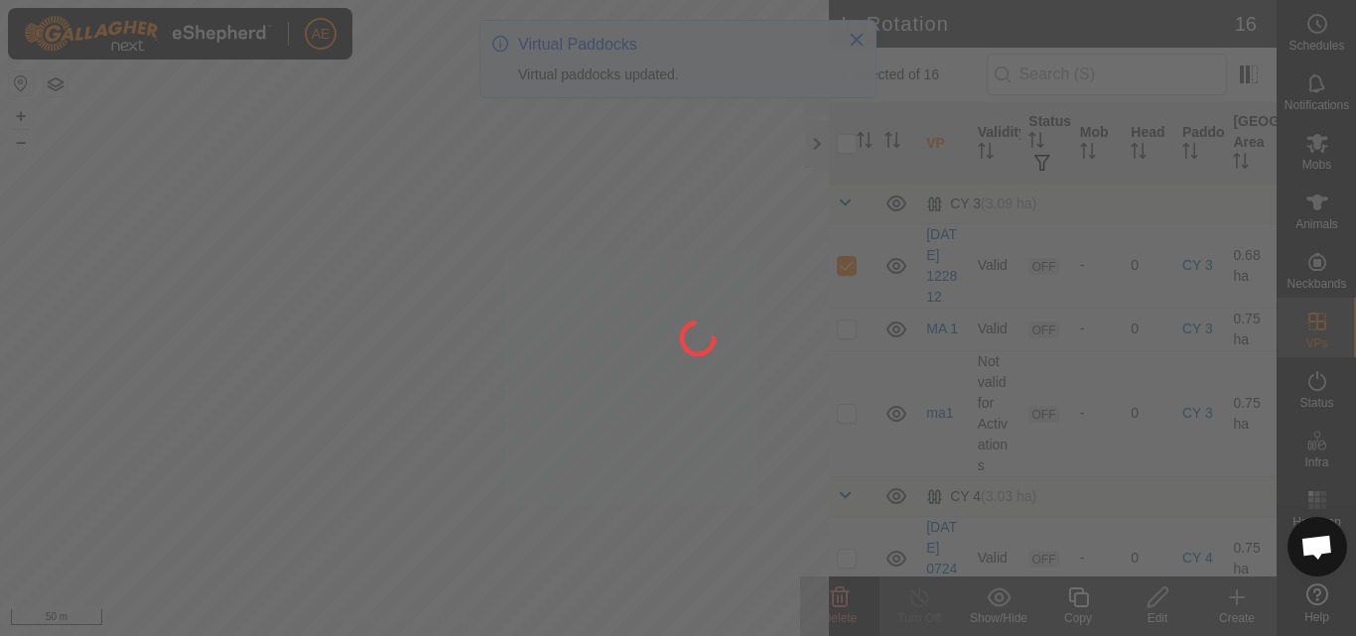
checkbox input "false"
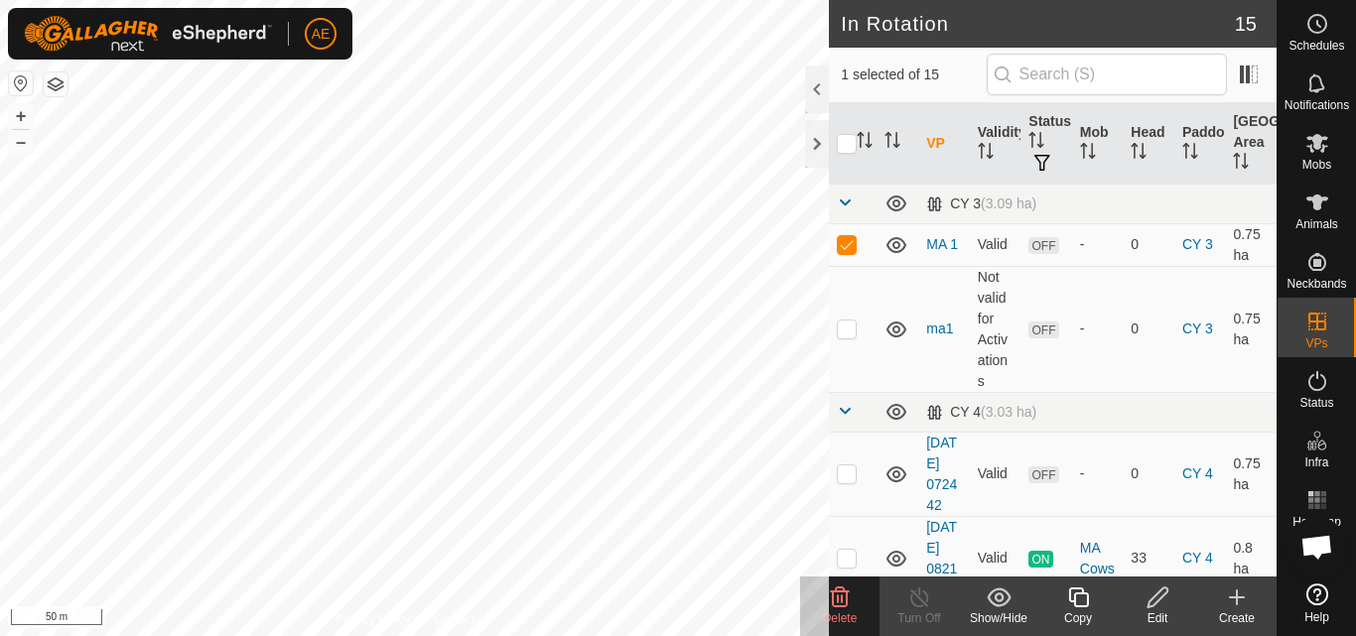
click at [849, 605] on icon at bounding box center [840, 598] width 24 height 24
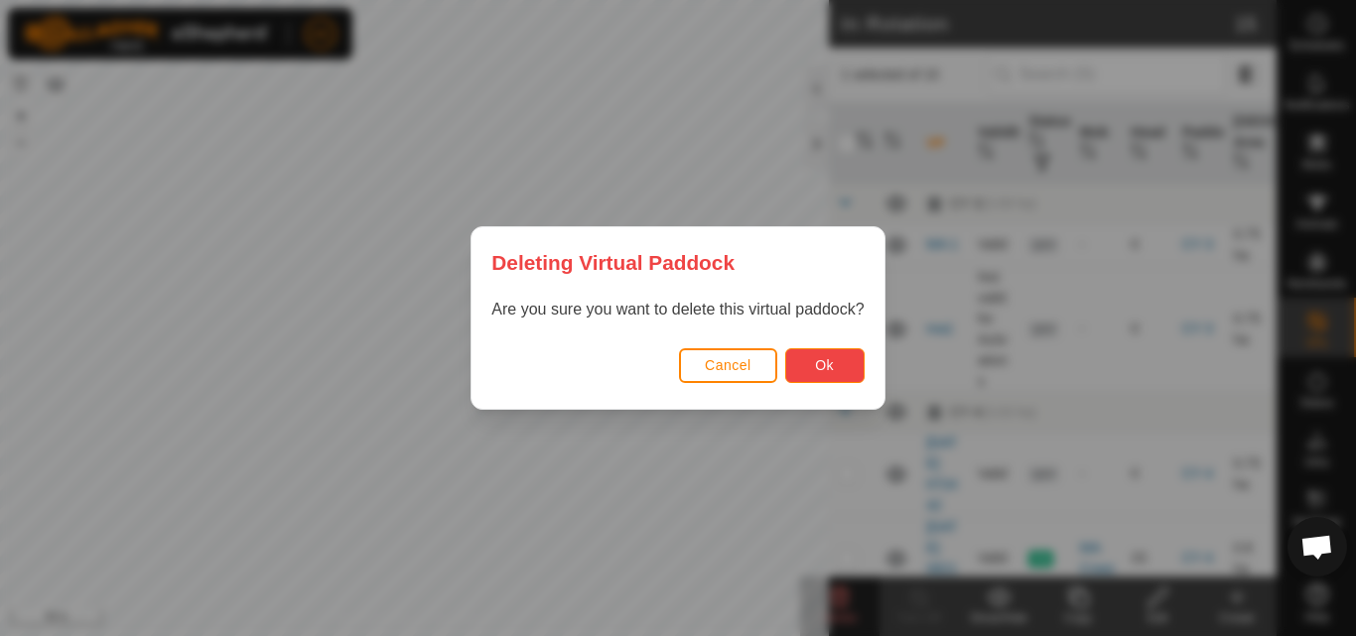
click at [842, 377] on button "Ok" at bounding box center [824, 365] width 79 height 35
checkbox input "false"
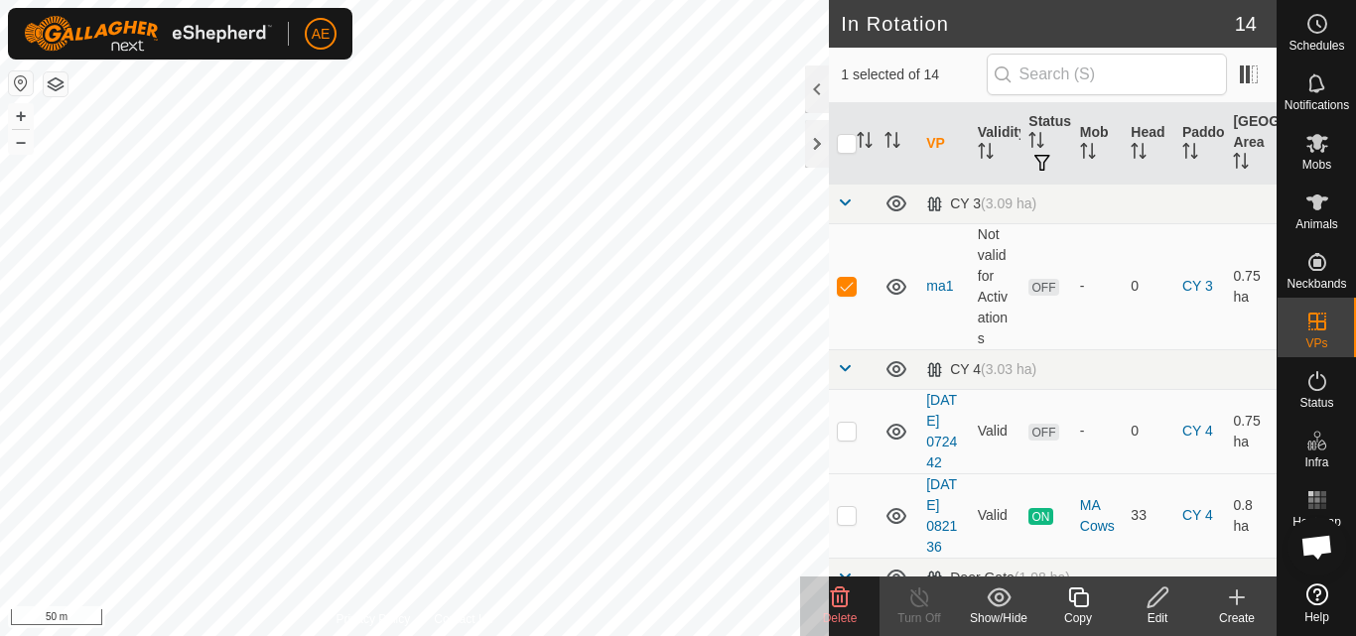
click at [846, 598] on icon at bounding box center [840, 598] width 19 height 20
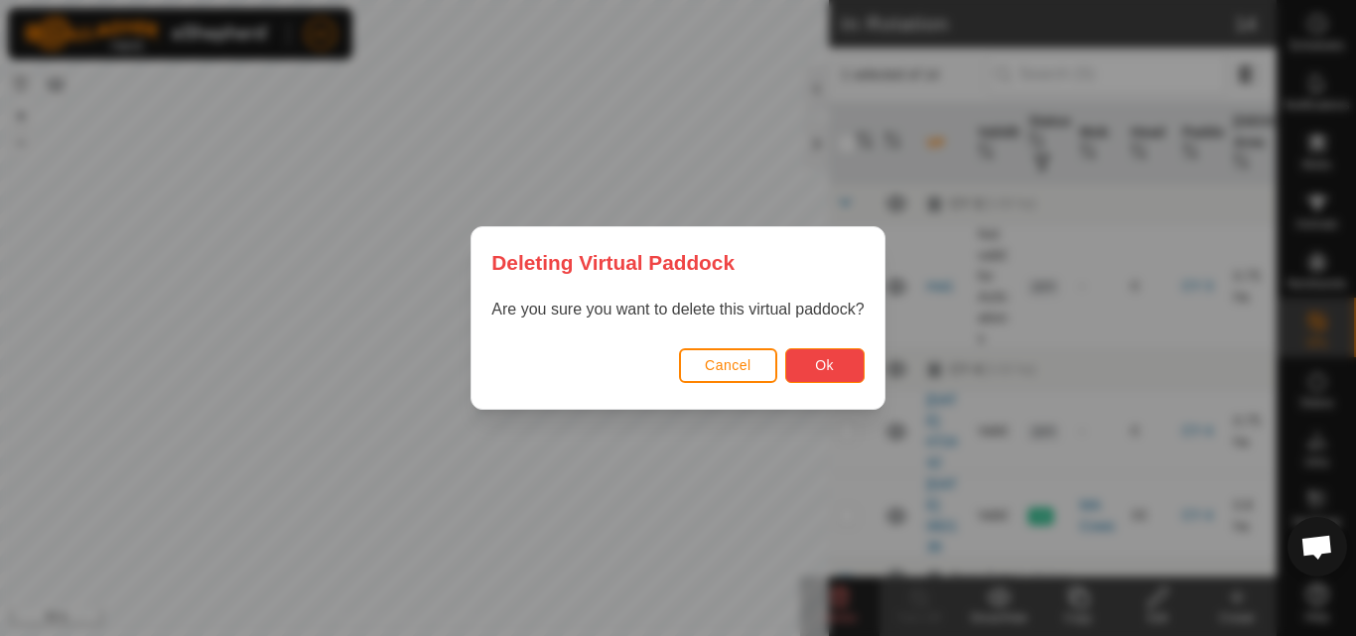
click at [834, 365] on span "Ok" at bounding box center [824, 365] width 19 height 16
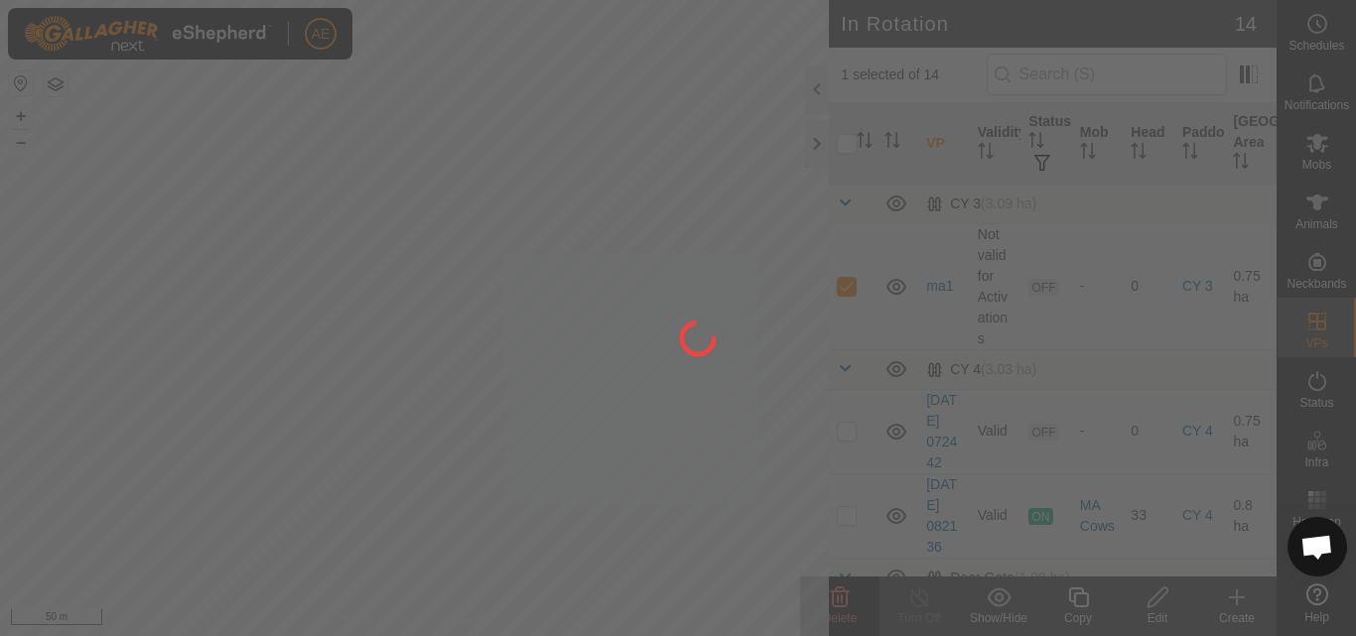
checkbox input "false"
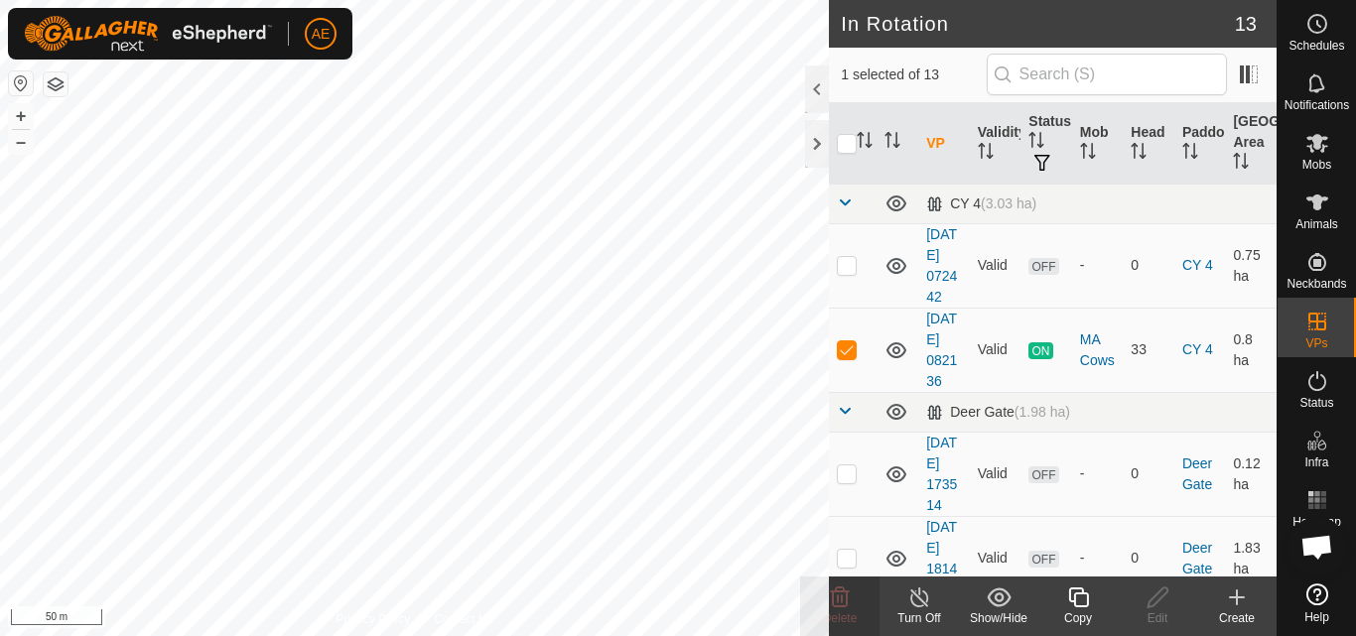
checkbox input "false"
checkbox input "true"
checkbox input "false"
click at [843, 604] on icon at bounding box center [840, 598] width 24 height 24
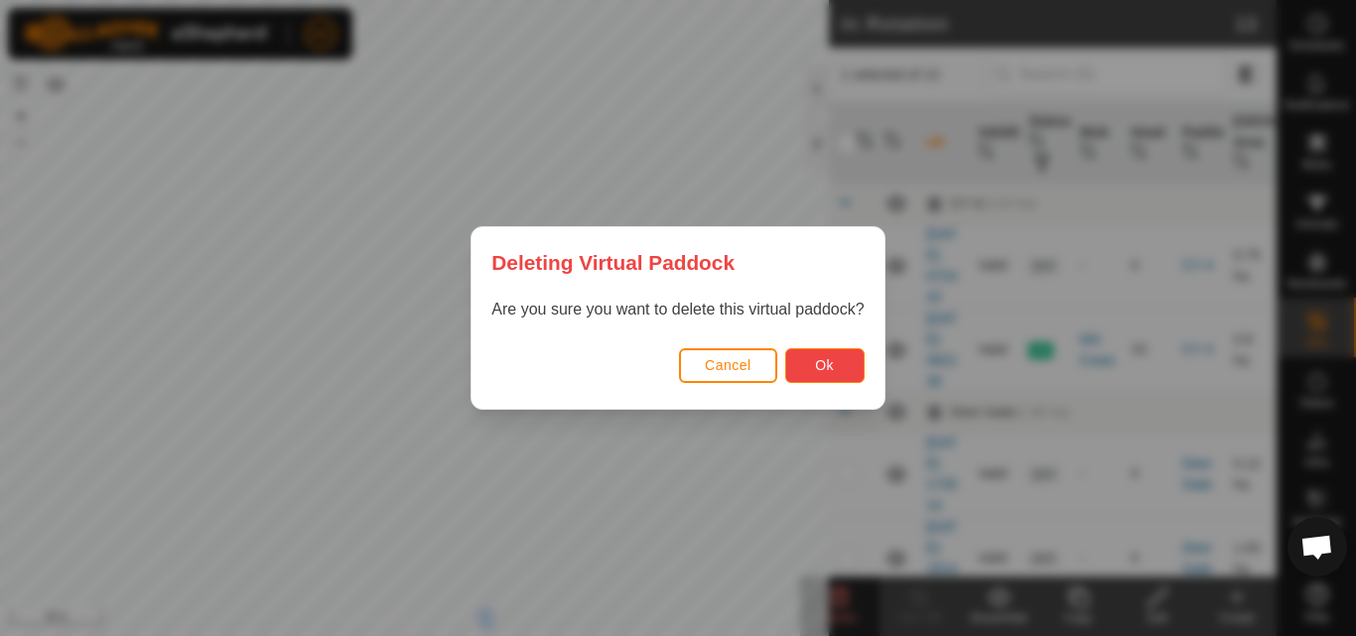
click at [839, 367] on button "Ok" at bounding box center [824, 365] width 79 height 35
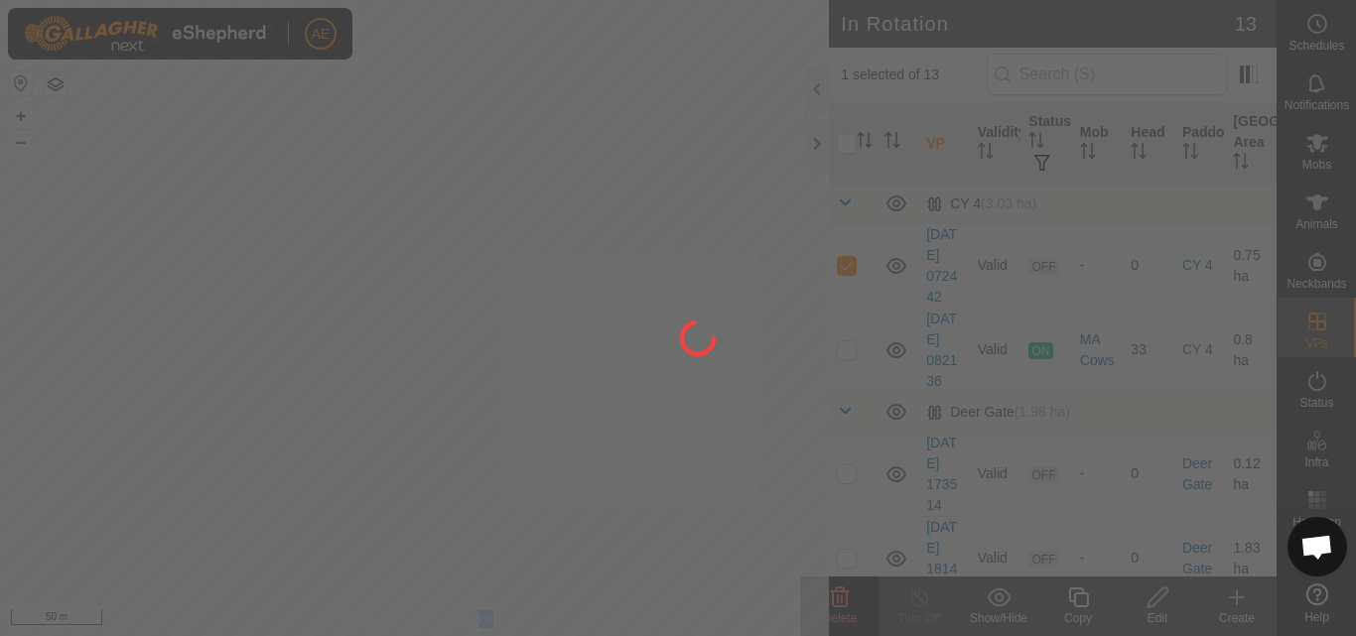
checkbox input "false"
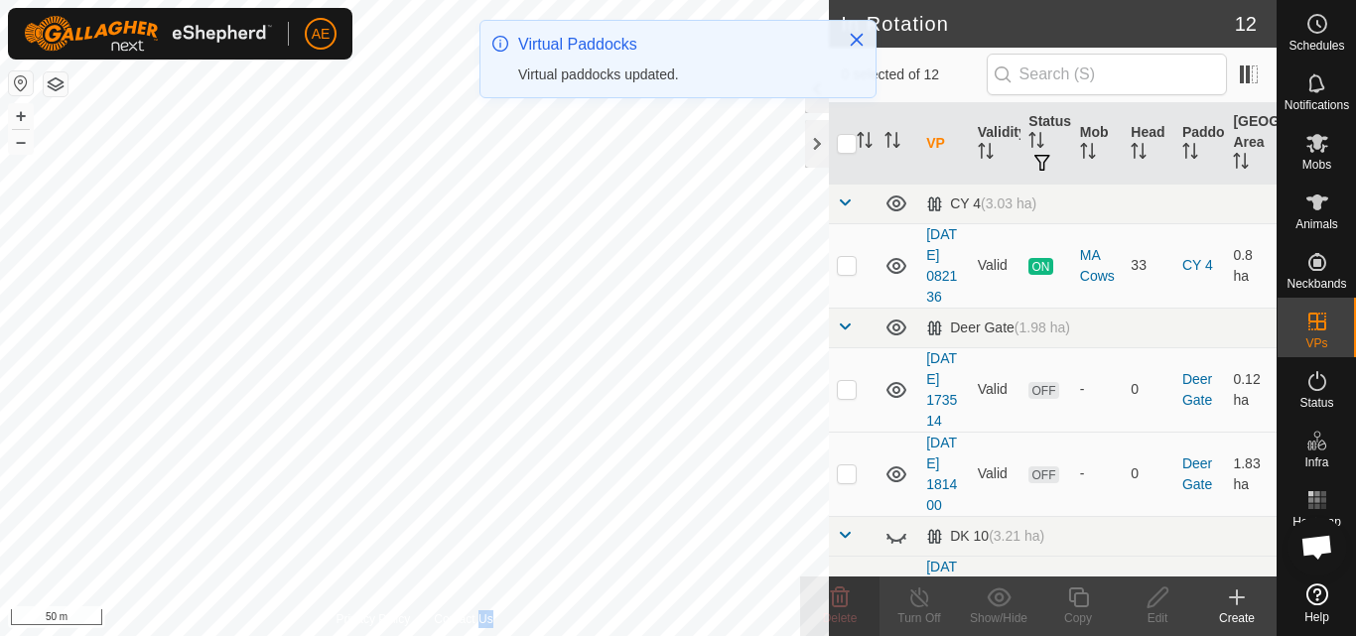
checkbox input "true"
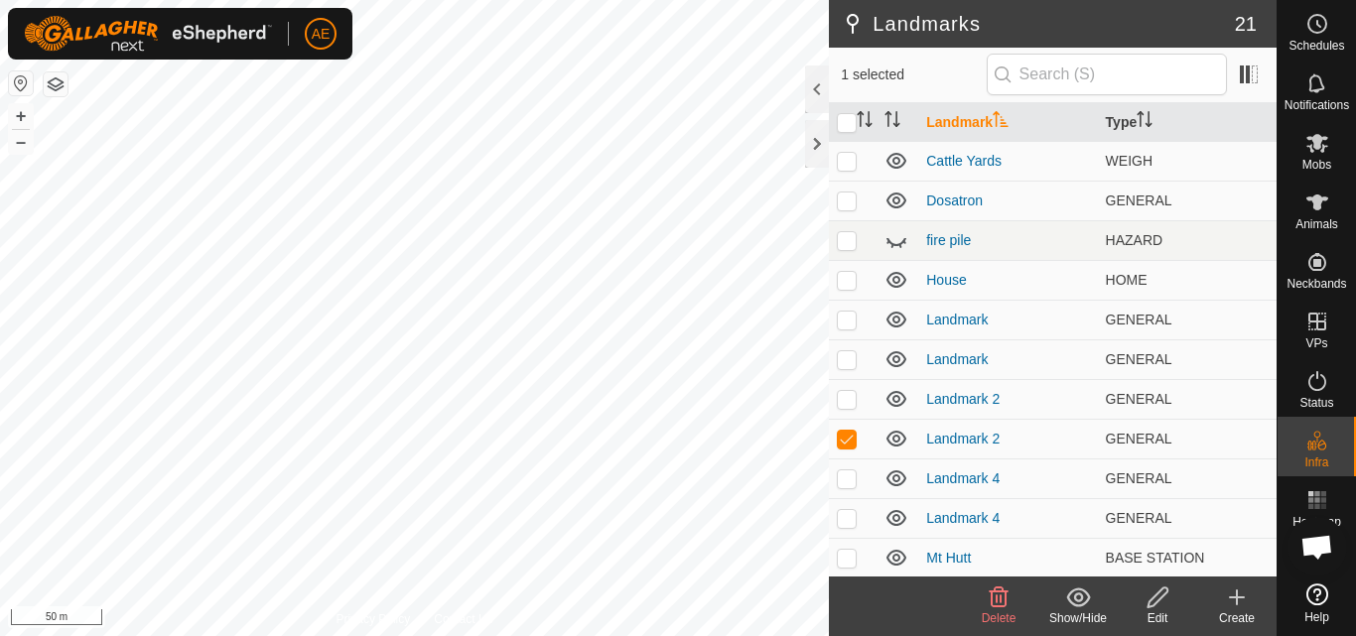
click at [998, 608] on icon at bounding box center [999, 598] width 19 height 20
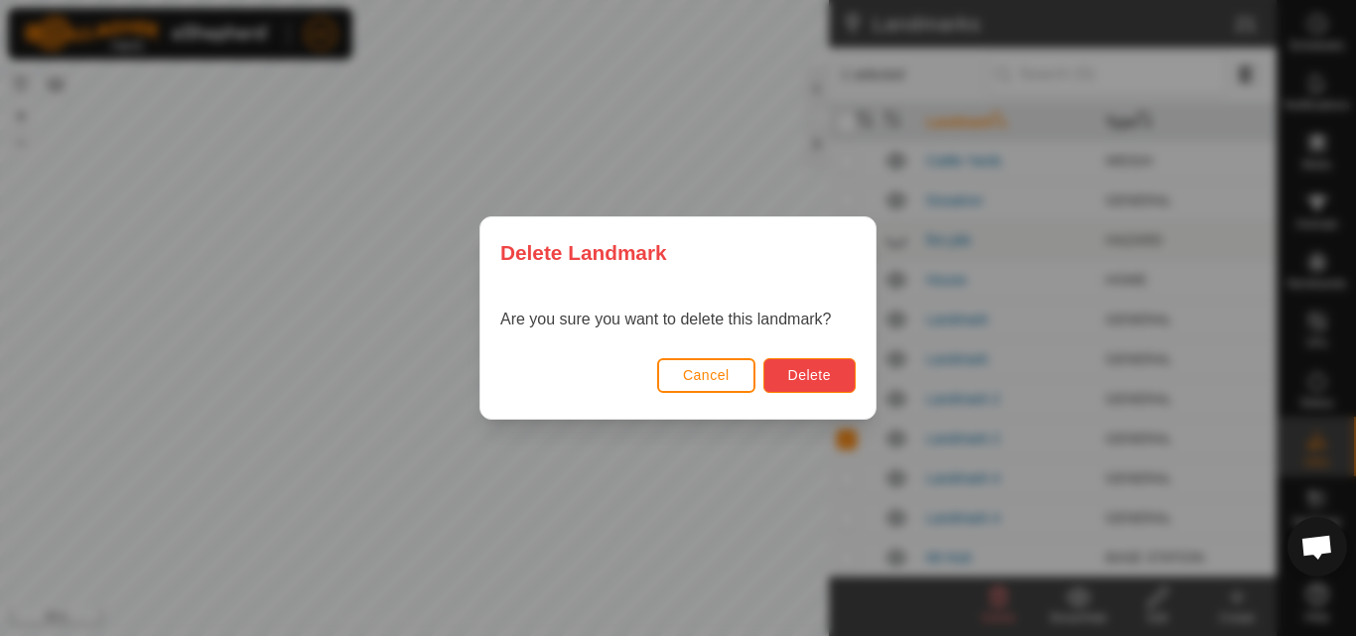
click at [807, 381] on span "Delete" at bounding box center [809, 375] width 43 height 16
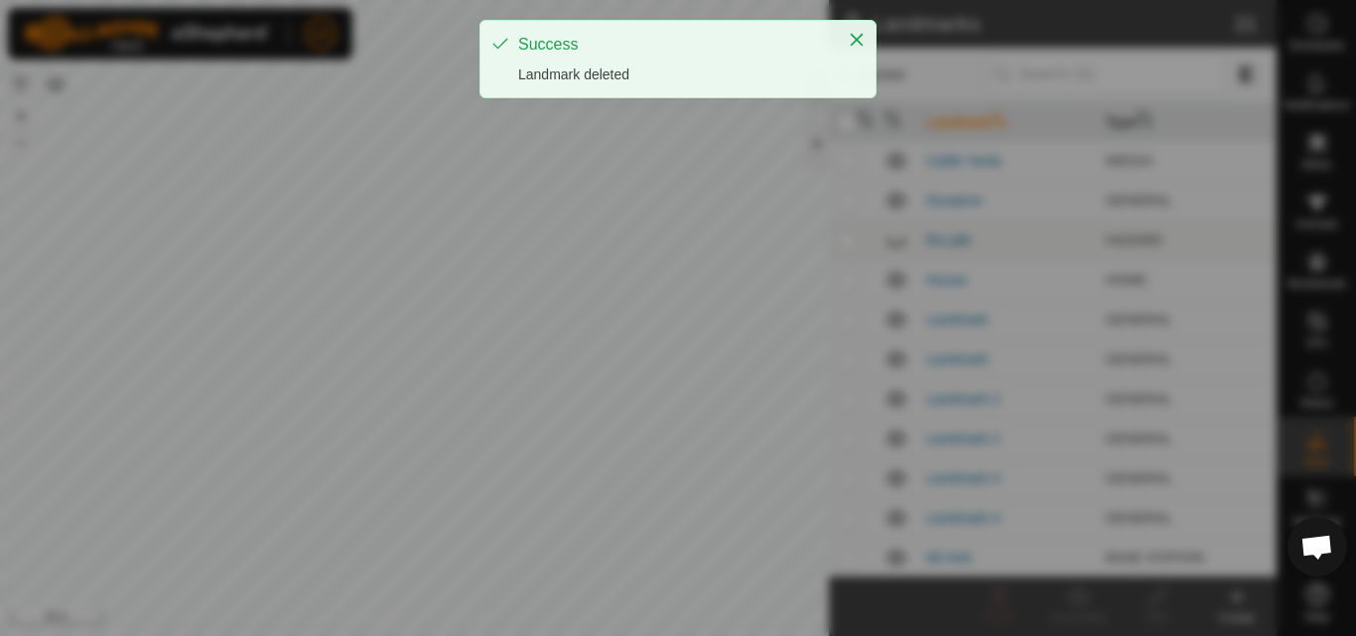
checkbox input "false"
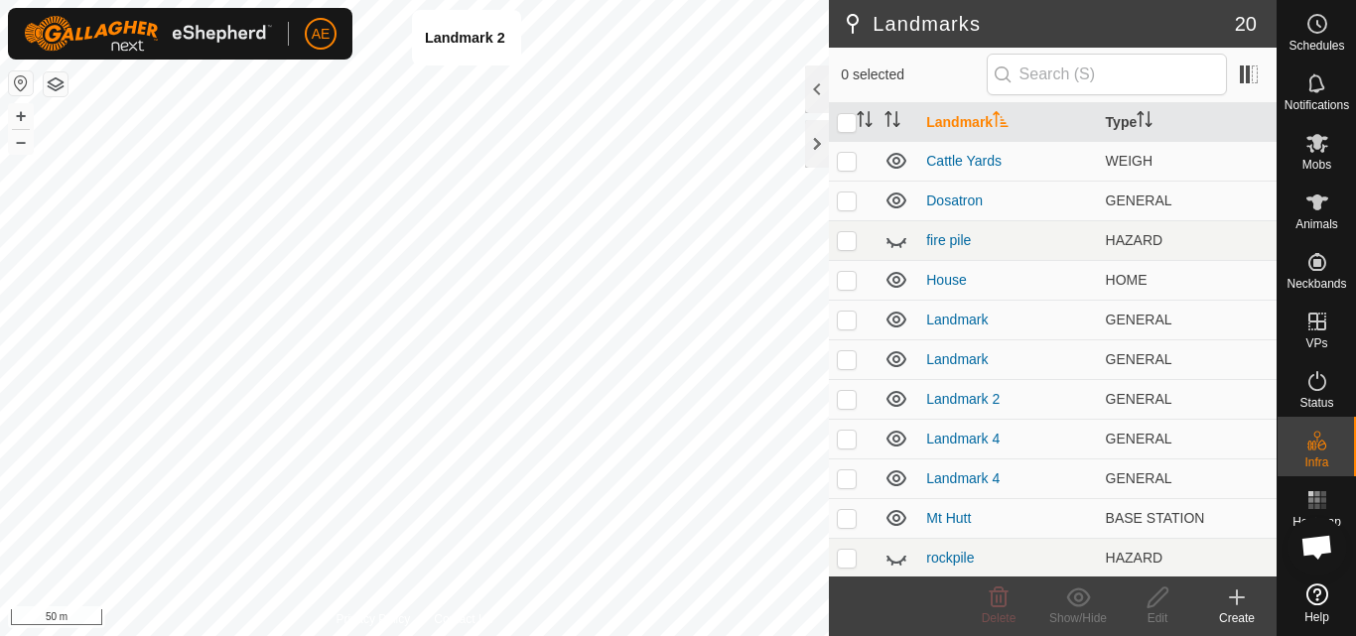
checkbox input "true"
click at [20, 118] on button "+" at bounding box center [21, 116] width 24 height 24
click at [20, 117] on button "+" at bounding box center [21, 116] width 24 height 24
checkbox input "true"
checkbox input "false"
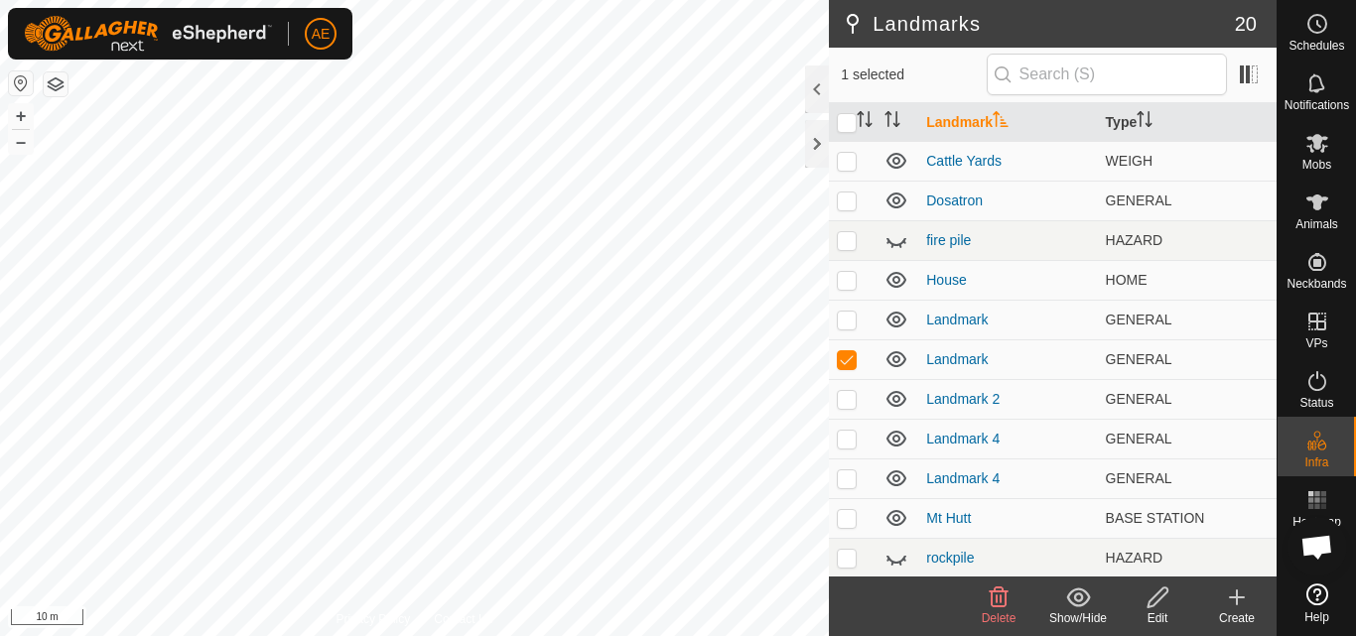
click at [1001, 606] on icon at bounding box center [999, 598] width 19 height 20
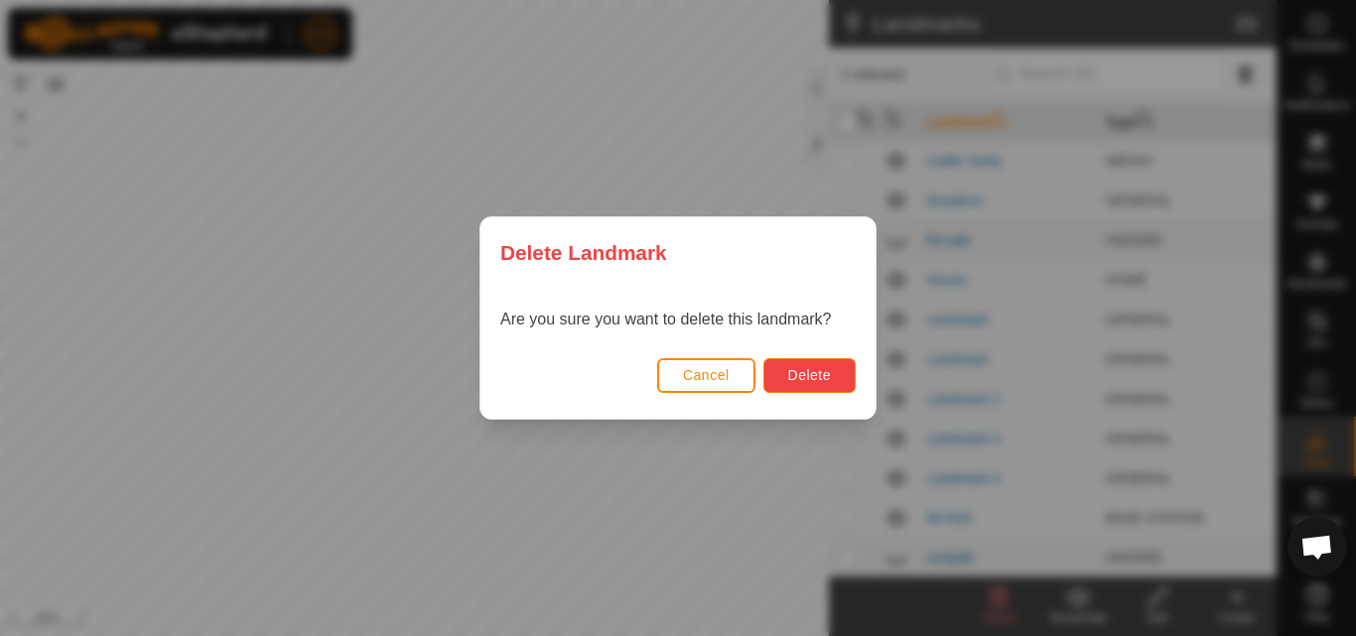
click at [818, 382] on span "Delete" at bounding box center [809, 375] width 43 height 16
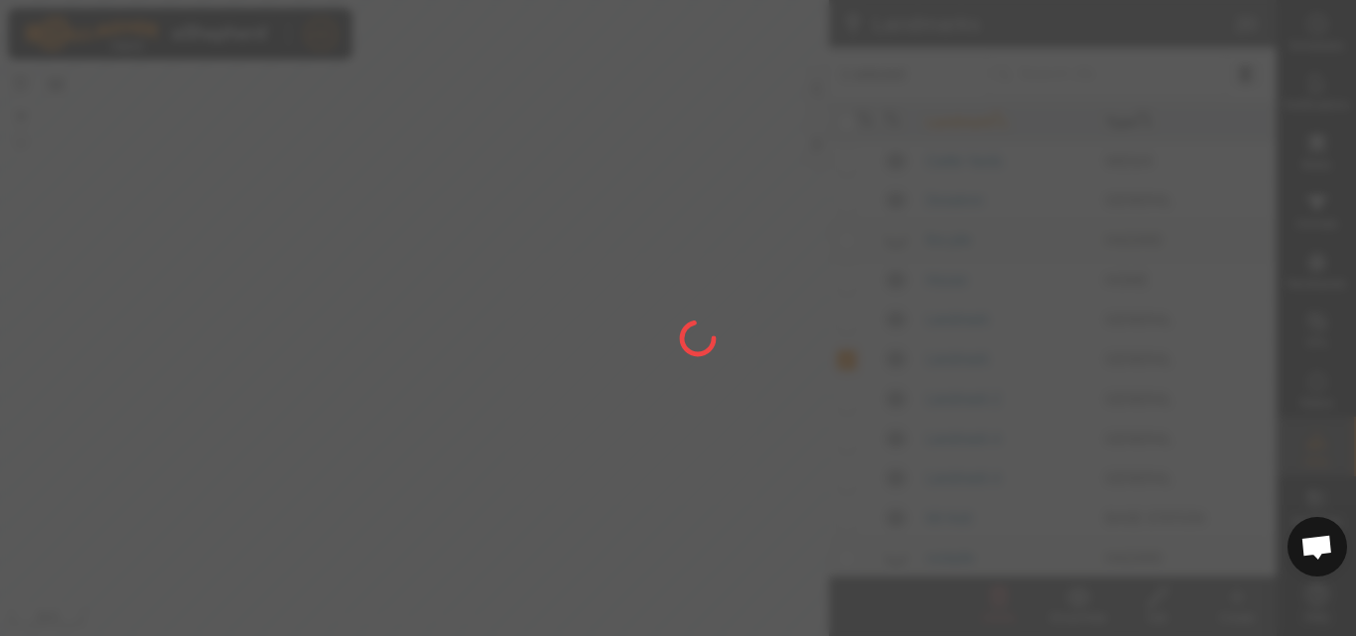
checkbox input "false"
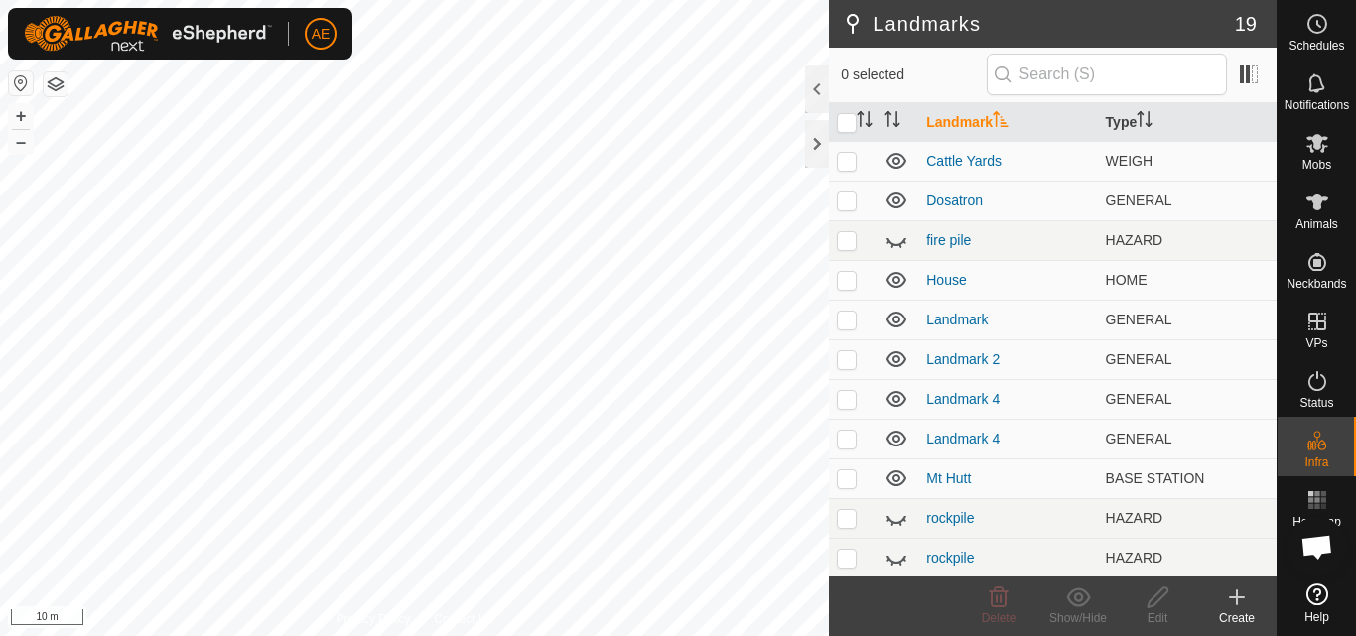
click at [1240, 605] on icon at bounding box center [1237, 598] width 24 height 24
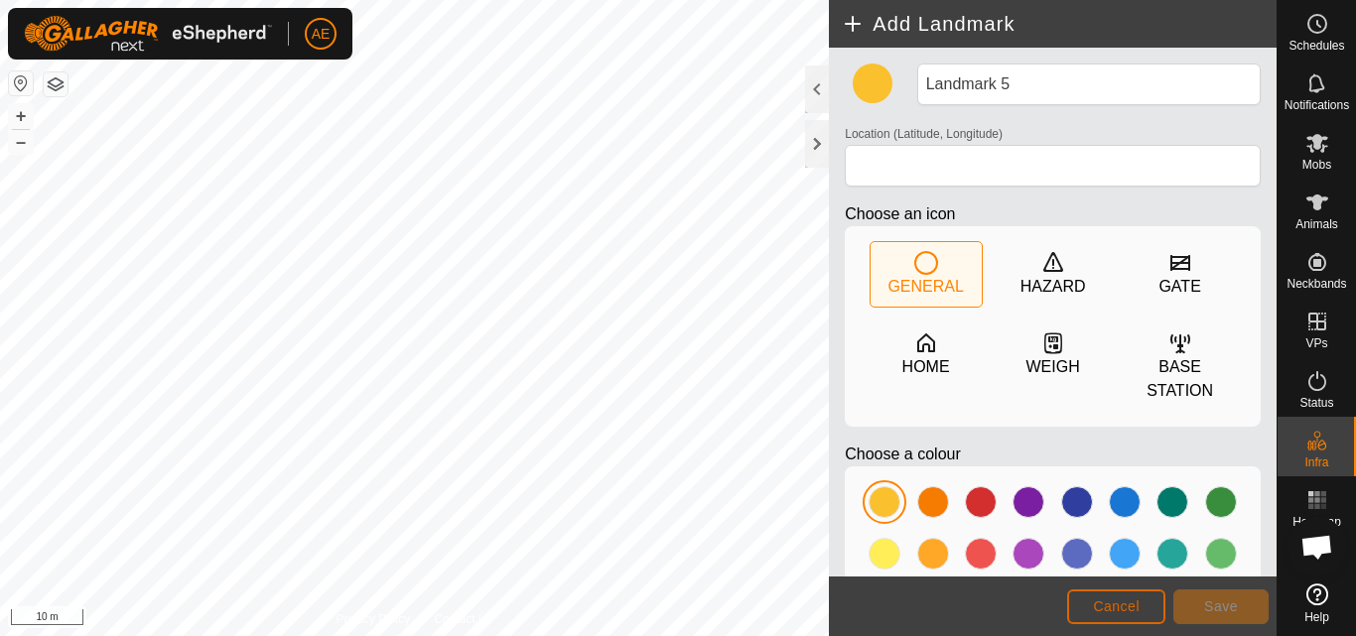
click at [1143, 610] on button "Cancel" at bounding box center [1116, 607] width 98 height 35
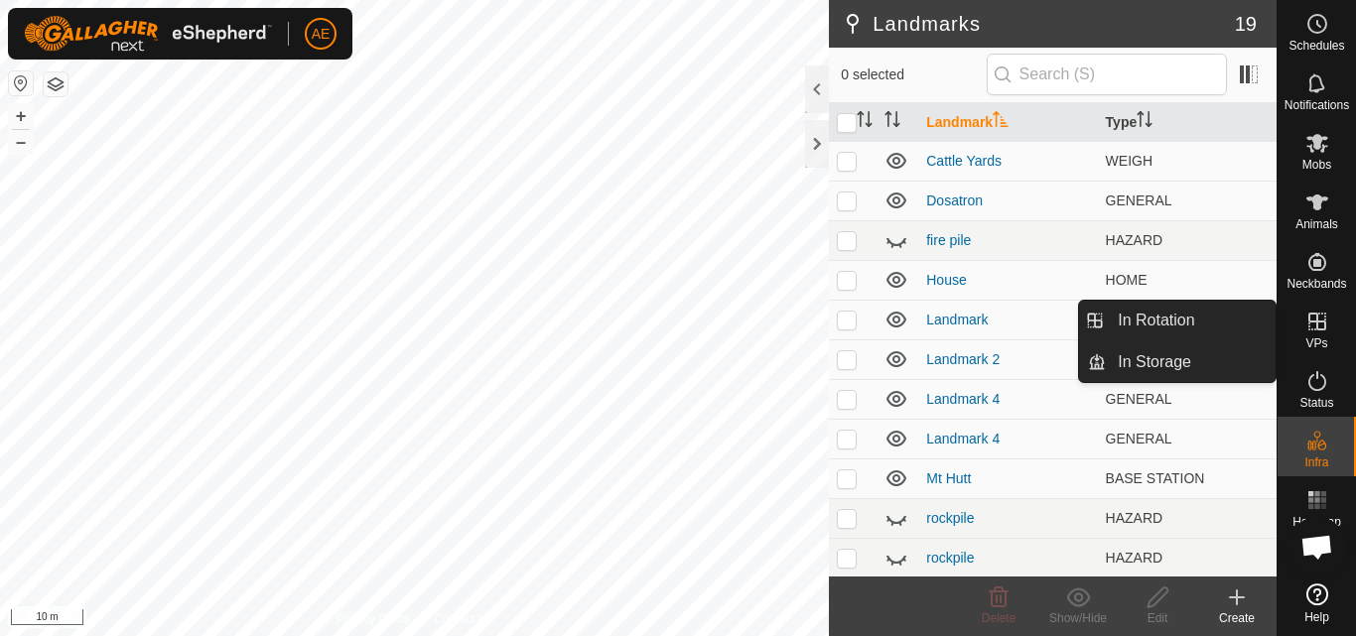
click at [1318, 329] on icon at bounding box center [1318, 322] width 18 height 18
click at [1240, 318] on link "In Rotation" at bounding box center [1191, 321] width 170 height 40
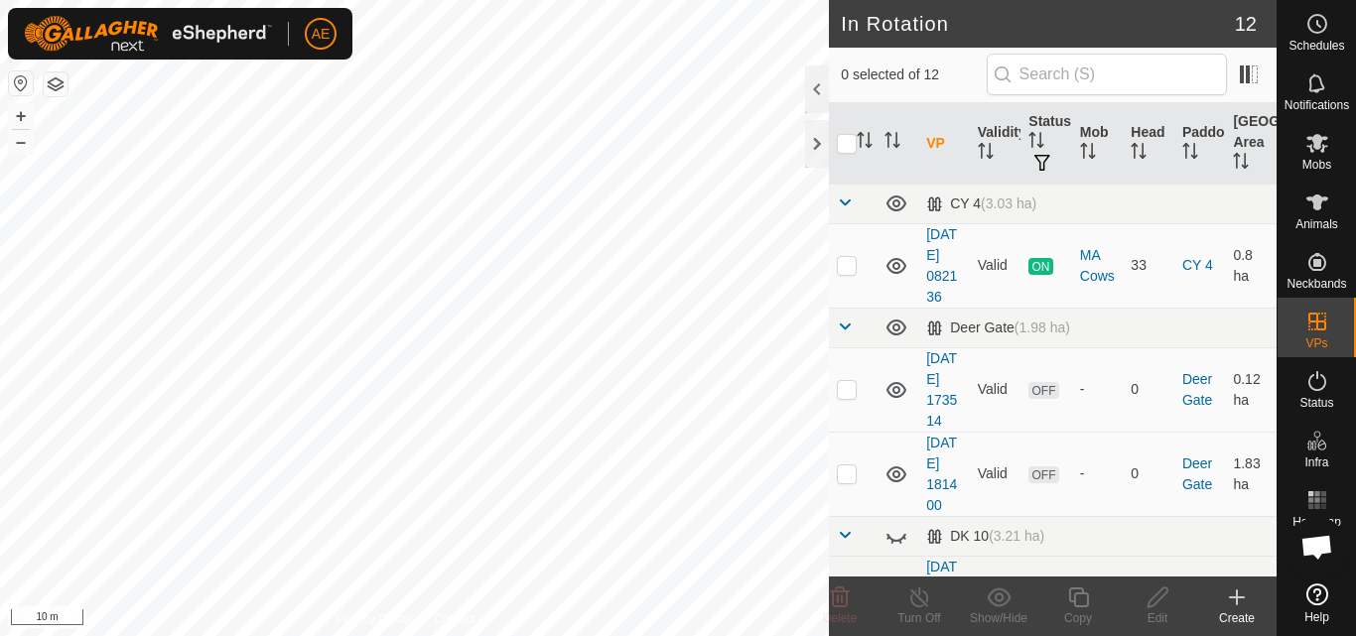
click at [1241, 609] on icon at bounding box center [1237, 598] width 24 height 24
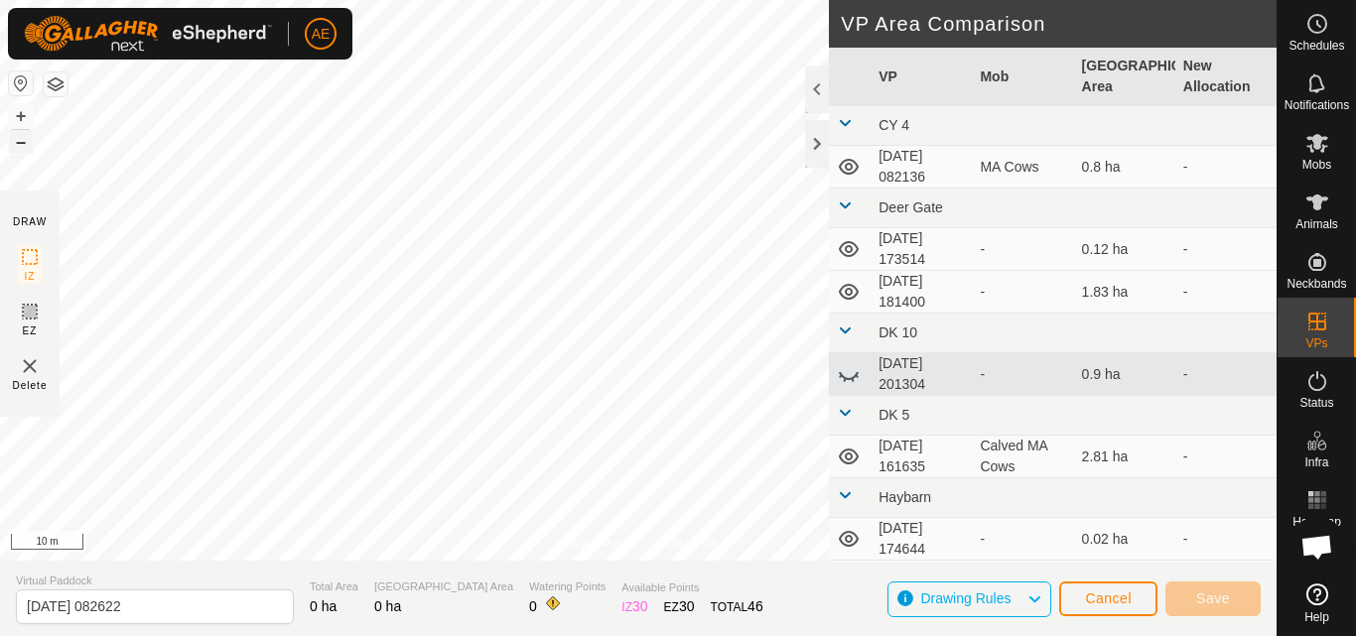
click at [24, 140] on button "–" at bounding box center [21, 142] width 24 height 24
click at [814, 147] on div at bounding box center [817, 144] width 24 height 48
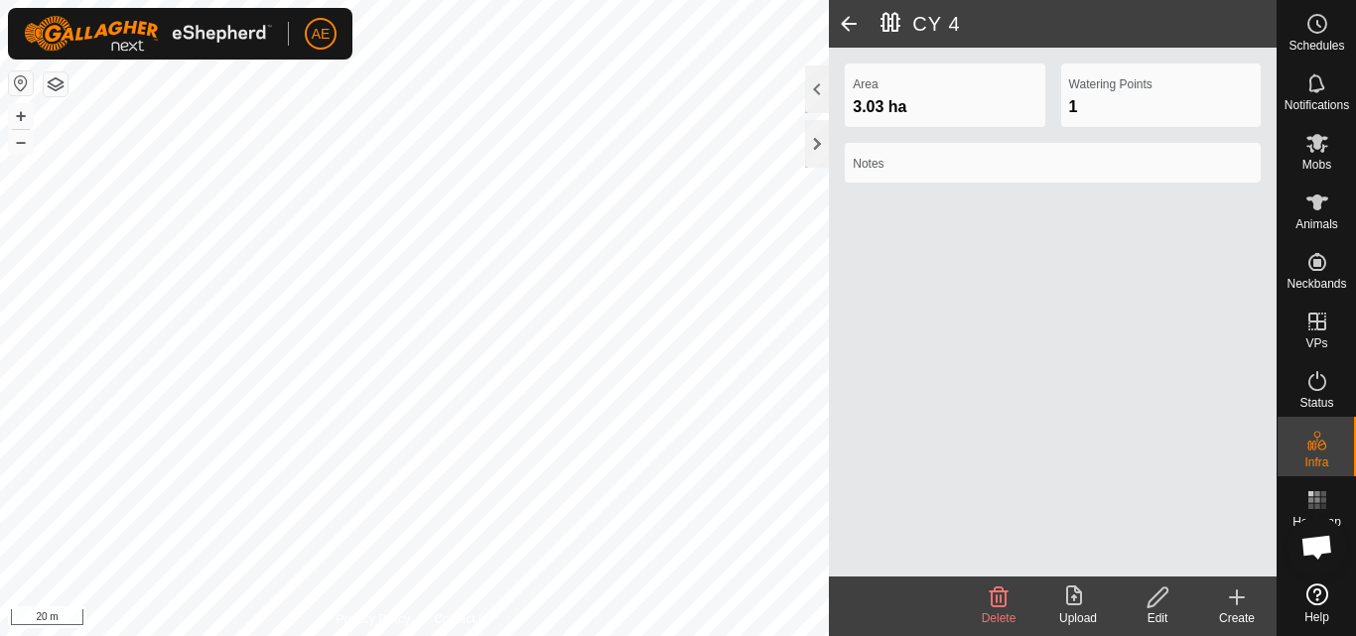
click at [846, 20] on span at bounding box center [849, 24] width 40 height 48
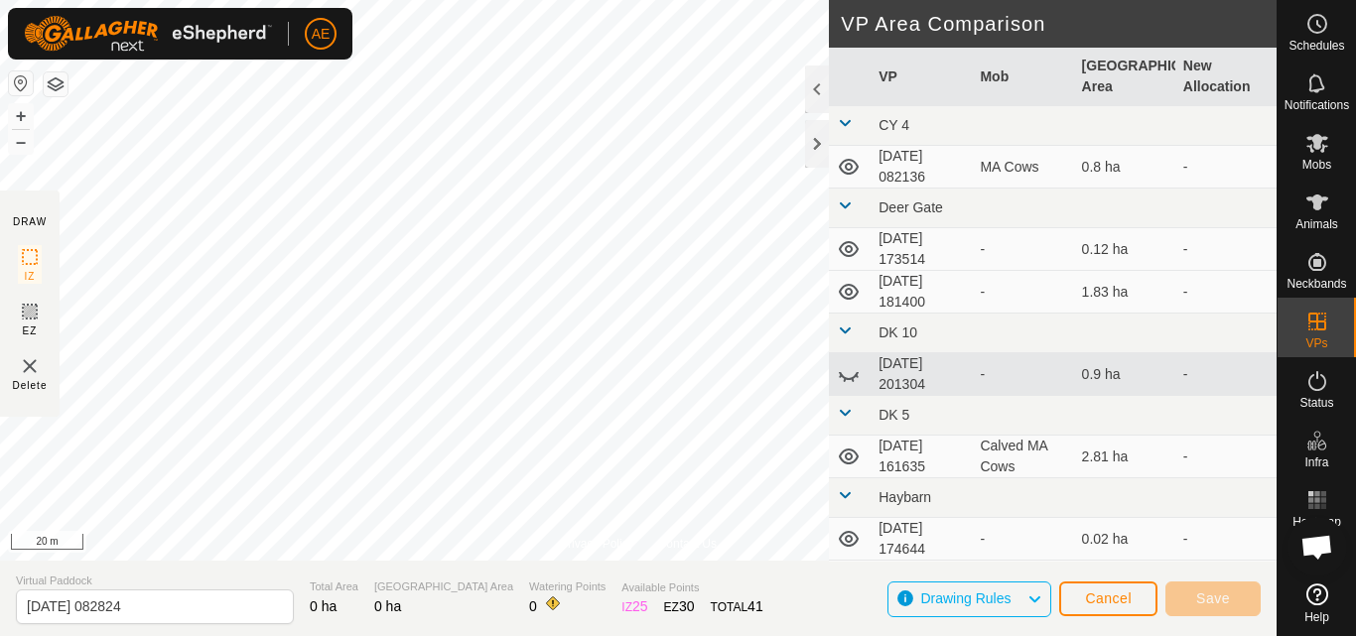
click at [157, 625] on div "Privacy Policy Contact Us CY 4 3.03 ha + – ⇧ i 20 m DRAW IZ EZ Delete VP Area C…" at bounding box center [638, 318] width 1277 height 636
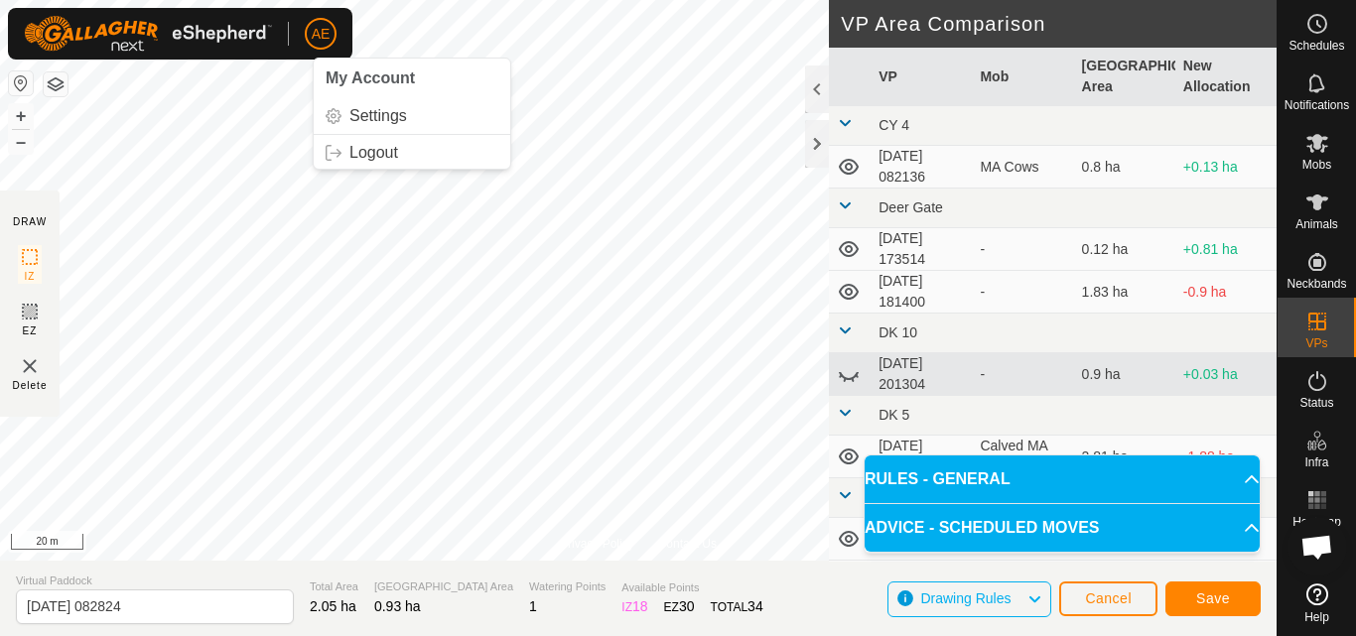
click at [333, 28] on div "AE My Account Settings Logout Schedules Notifications Mobs Animals Neckbands VP…" at bounding box center [678, 318] width 1356 height 636
click at [1215, 601] on span "Save" at bounding box center [1213, 599] width 34 height 16
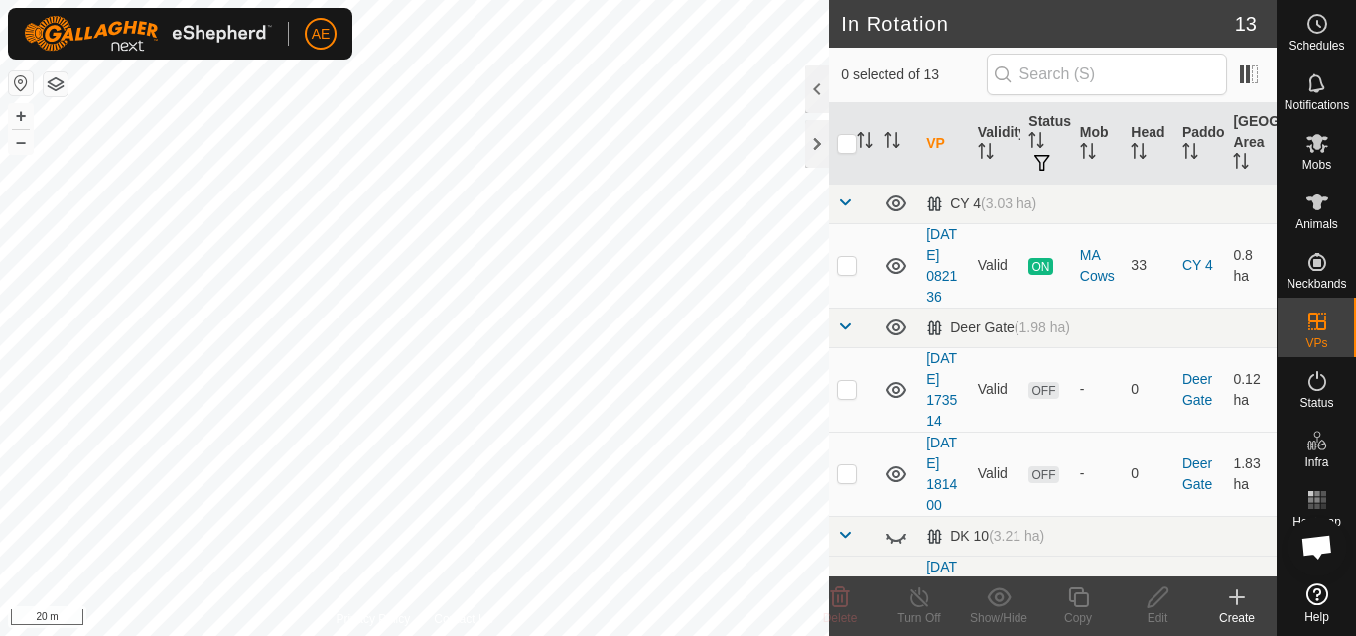
click at [373, 635] on html "AE Schedules Notifications Mobs Animals Neckbands VPs Status Infra Heatmap Help…" at bounding box center [678, 318] width 1356 height 636
